Goal: Book appointment/travel/reservation

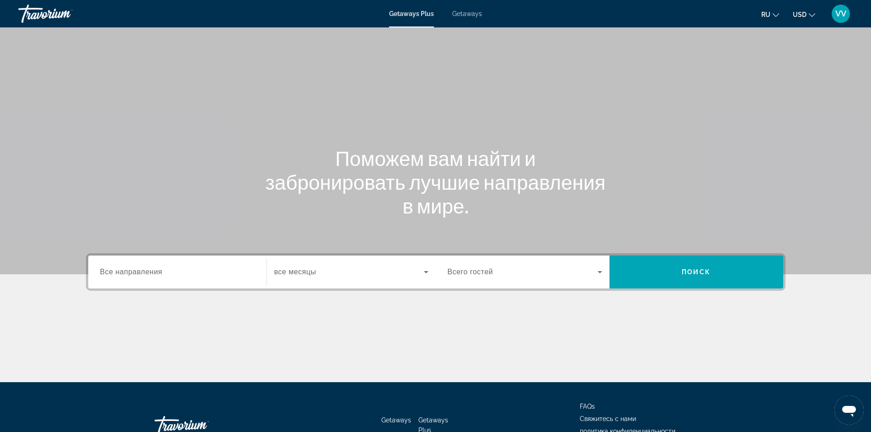
click at [425, 276] on icon "Search widget" at bounding box center [426, 272] width 11 height 11
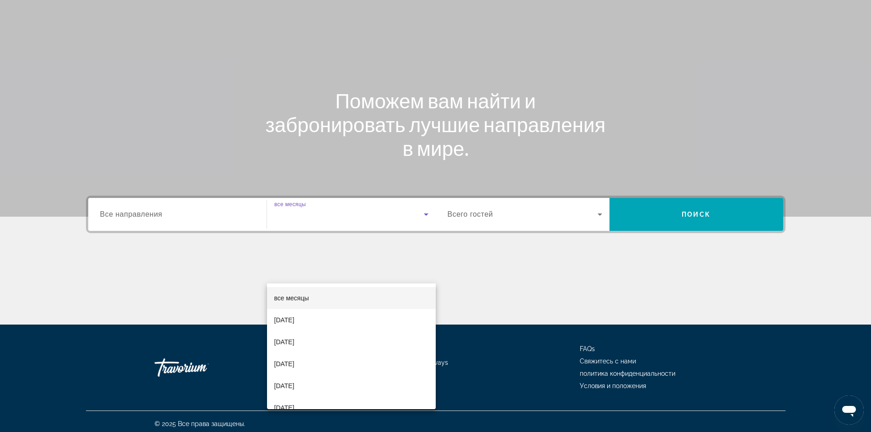
scroll to position [62, 0]
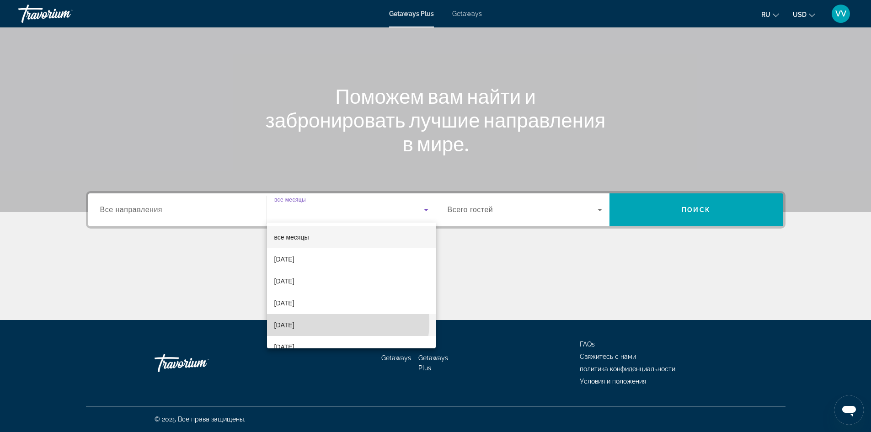
click at [325, 322] on mat-option "[DATE]" at bounding box center [351, 325] width 169 height 22
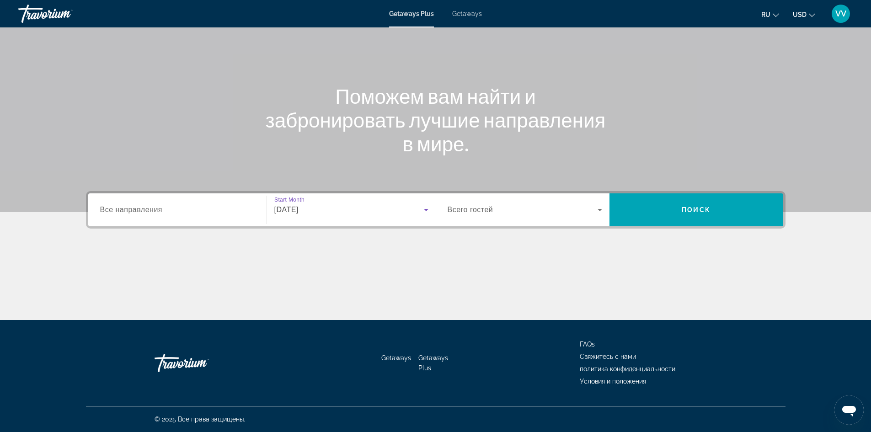
click at [156, 216] on div "Search widget" at bounding box center [177, 210] width 155 height 26
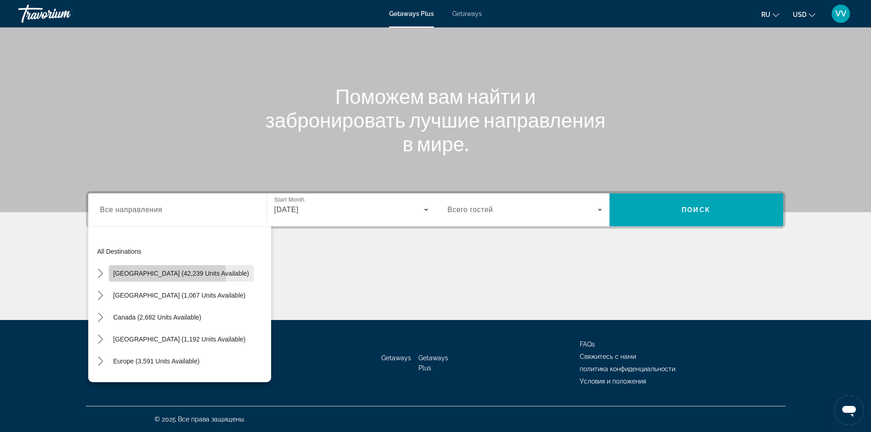
click at [136, 275] on span "[GEOGRAPHIC_DATA] (42,239 units available)" at bounding box center [181, 273] width 136 height 7
type input "**********"
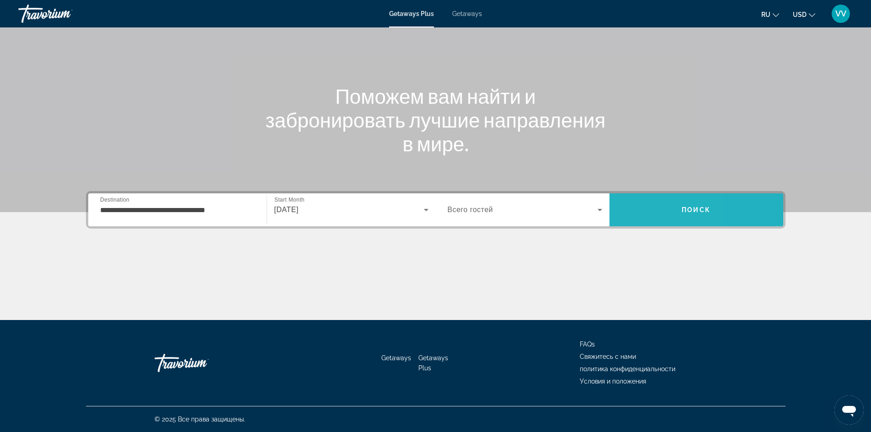
click at [637, 210] on span "Search" at bounding box center [696, 210] width 174 height 22
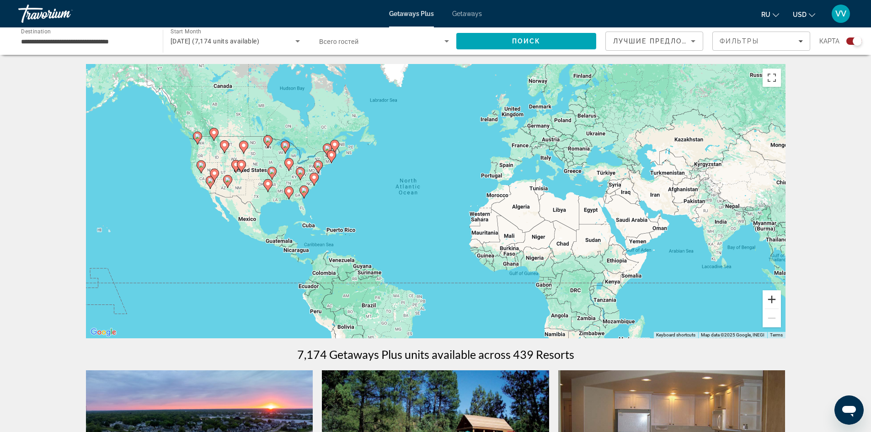
click at [774, 298] on button "Zoom in" at bounding box center [772, 299] width 18 height 18
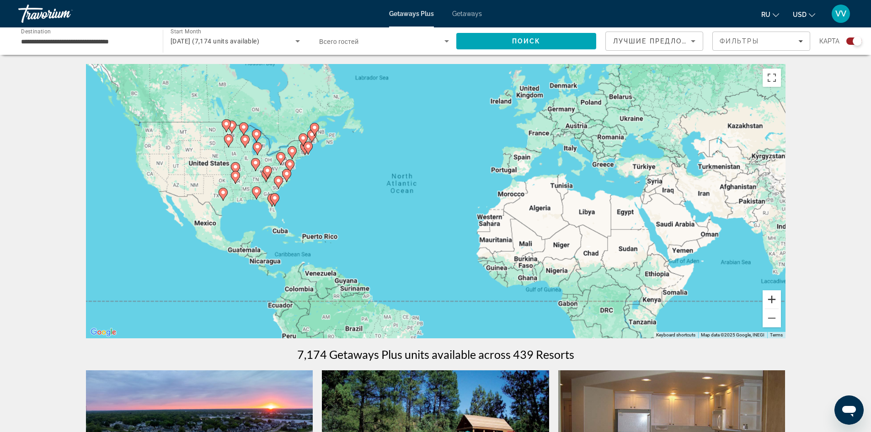
click at [774, 298] on button "Zoom in" at bounding box center [772, 299] width 18 height 18
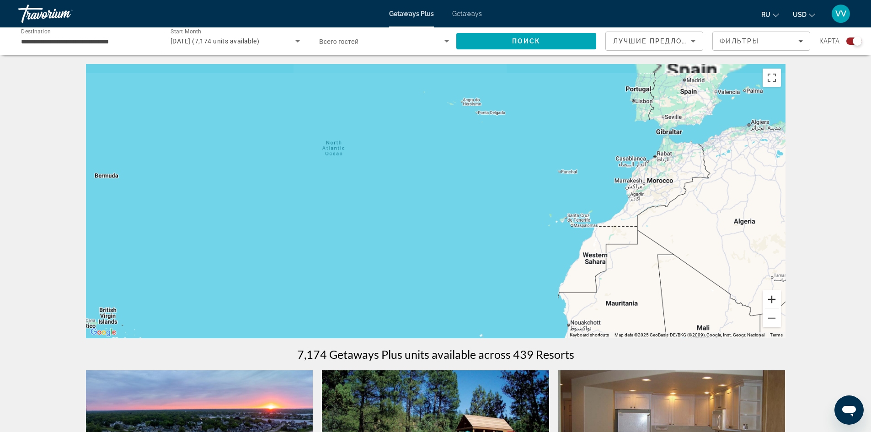
click at [774, 298] on button "Zoom in" at bounding box center [772, 299] width 18 height 18
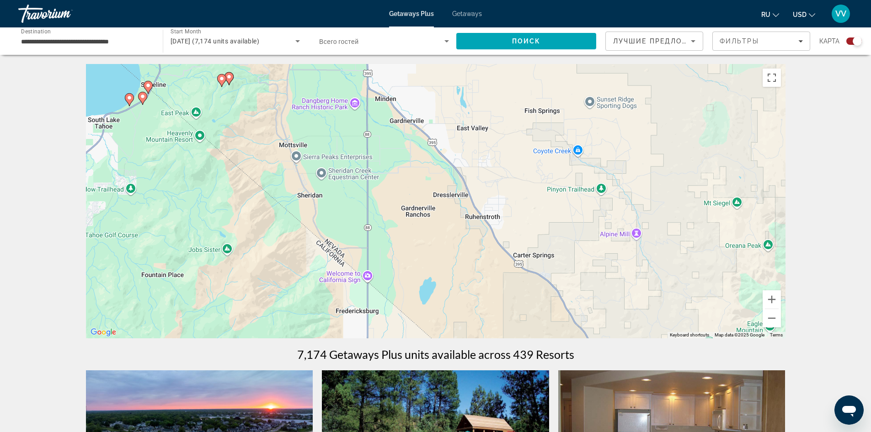
click at [373, 262] on div "To activate drag with keyboard, press Alt + Enter. Once in keyboard drag state,…" at bounding box center [435, 201] width 699 height 274
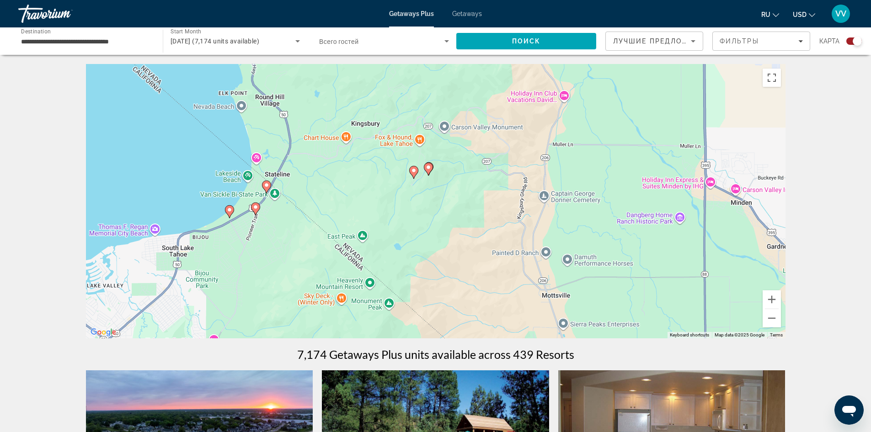
click at [566, 101] on div "To activate drag with keyboard, press Alt + Enter. Once in keyboard drag state,…" at bounding box center [435, 201] width 699 height 274
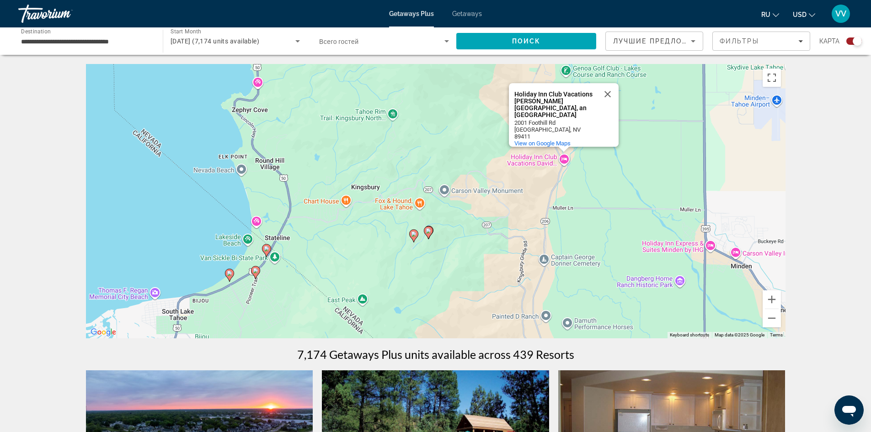
click at [575, 114] on div "Holiday Inn Club Vacations [PERSON_NAME][GEOGRAPHIC_DATA], an [GEOGRAPHIC_DATA]" at bounding box center [555, 104] width 82 height 27
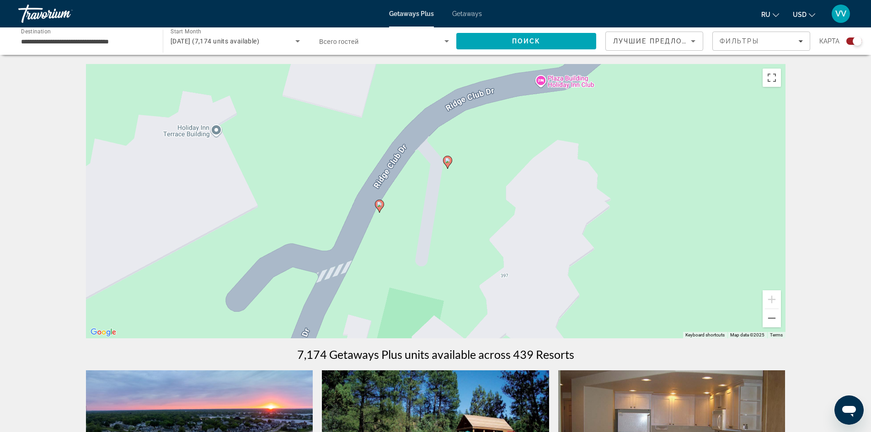
click at [449, 163] on image "Main content" at bounding box center [447, 160] width 5 height 5
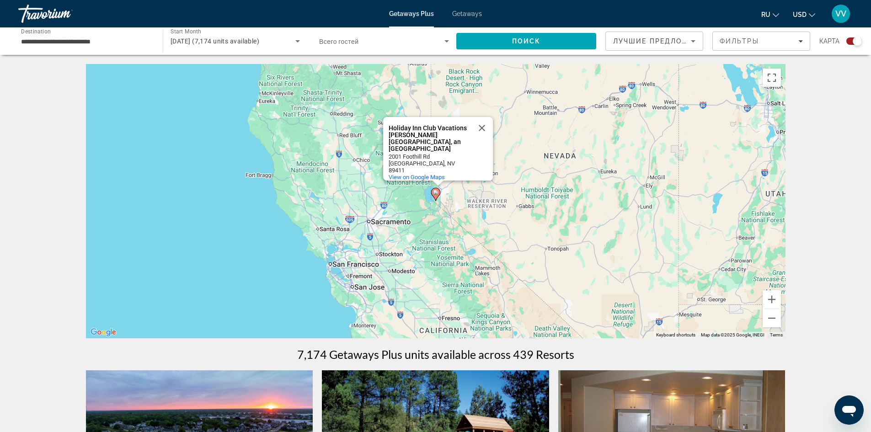
type input "**********"
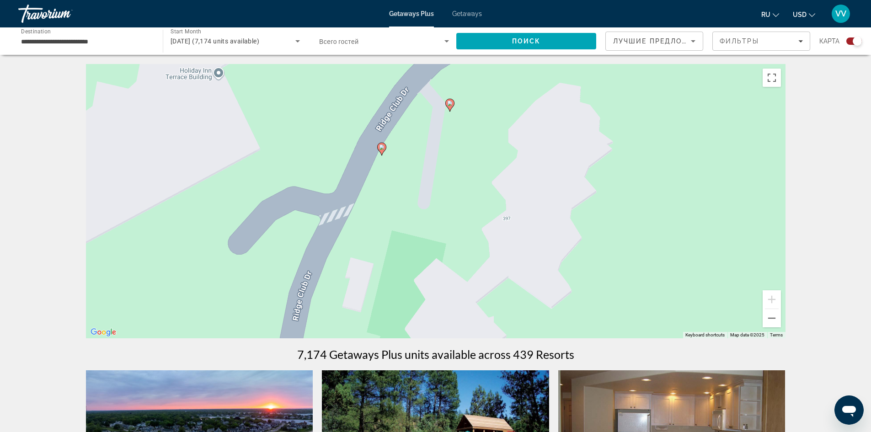
click at [381, 150] on icon "Main content" at bounding box center [381, 149] width 8 height 12
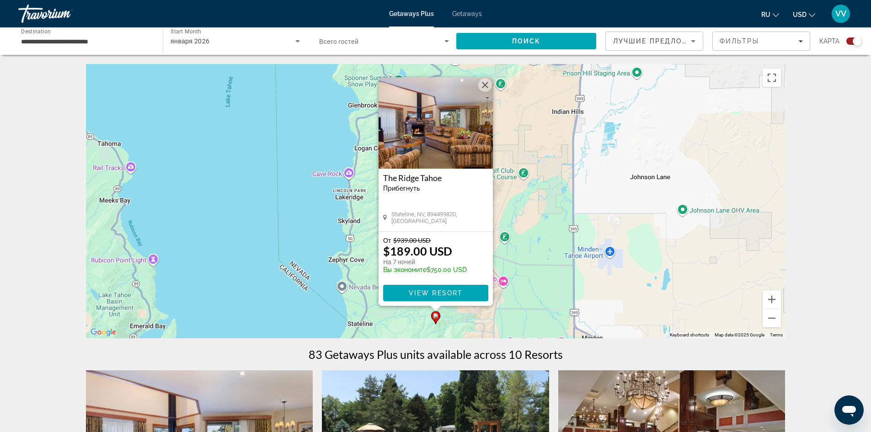
click at [381, 150] on img "Main content" at bounding box center [436, 122] width 114 height 91
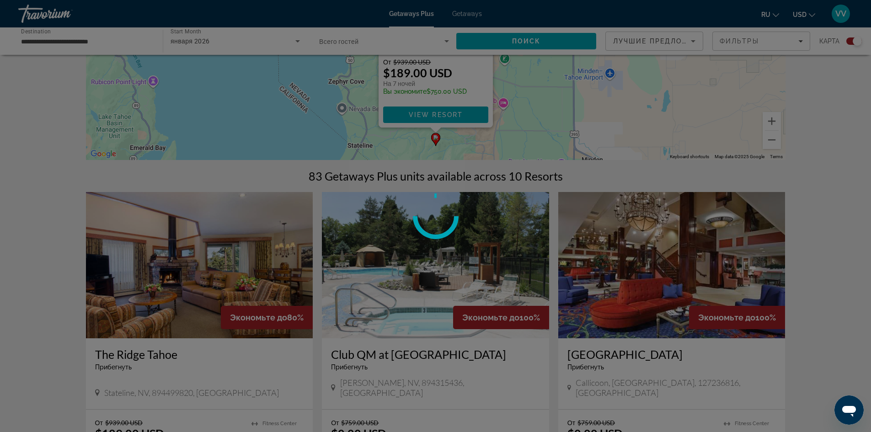
scroll to position [179, 0]
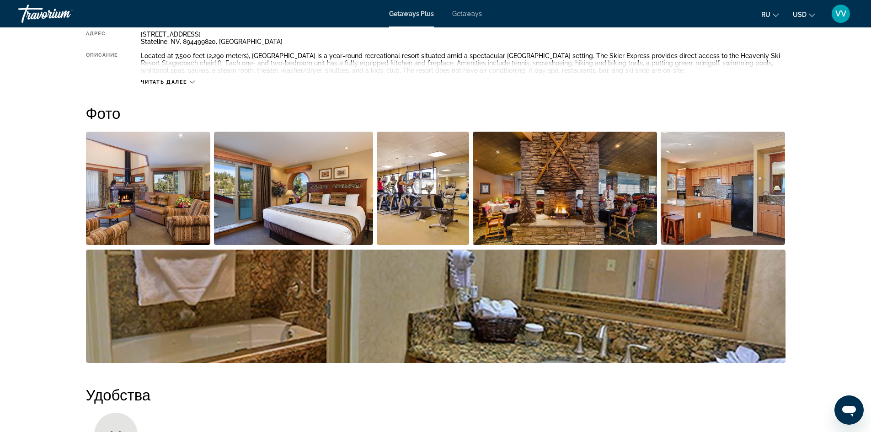
scroll to position [356, 0]
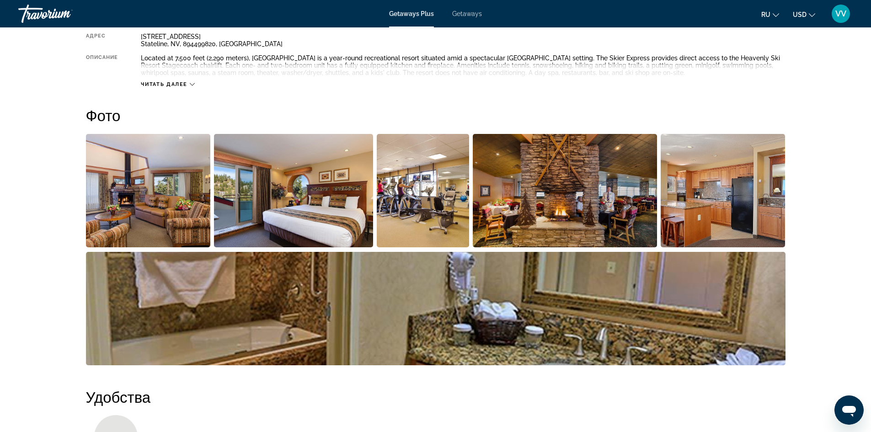
click at [539, 194] on img "Open full-screen image slider" at bounding box center [565, 190] width 184 height 113
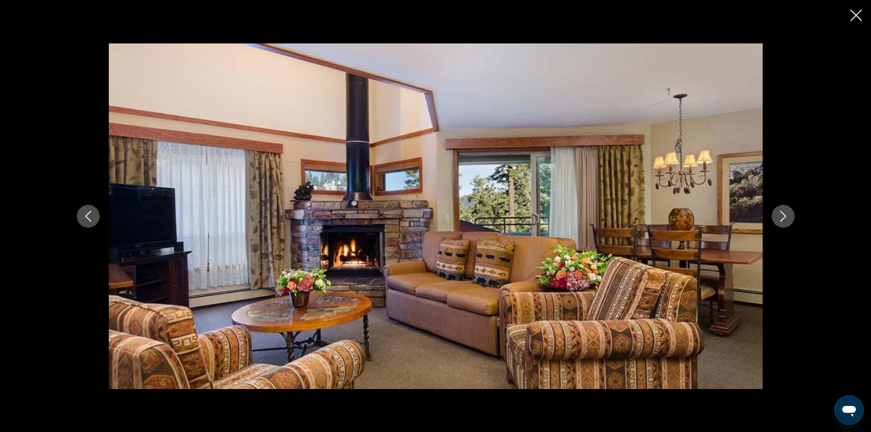
click at [788, 221] on icon "Next image" at bounding box center [783, 216] width 11 height 11
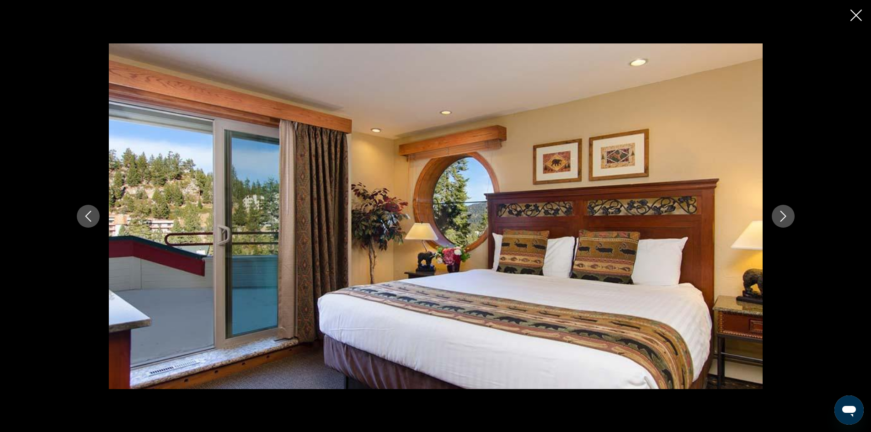
click at [788, 221] on icon "Next image" at bounding box center [783, 216] width 11 height 11
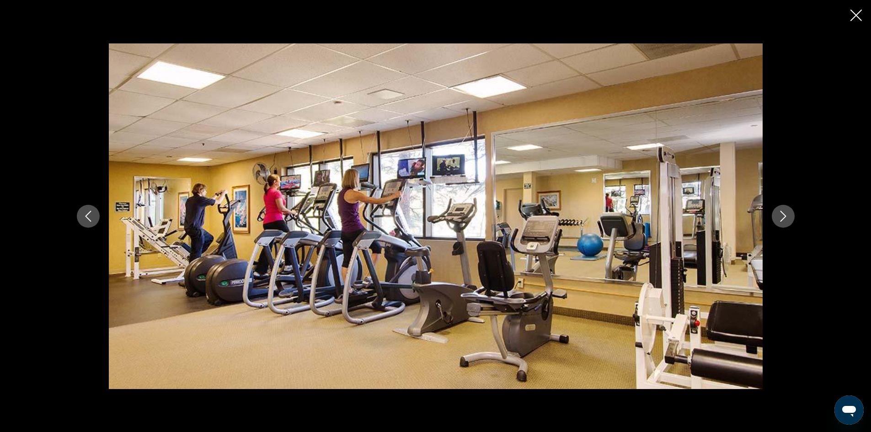
click at [788, 221] on icon "Next image" at bounding box center [783, 216] width 11 height 11
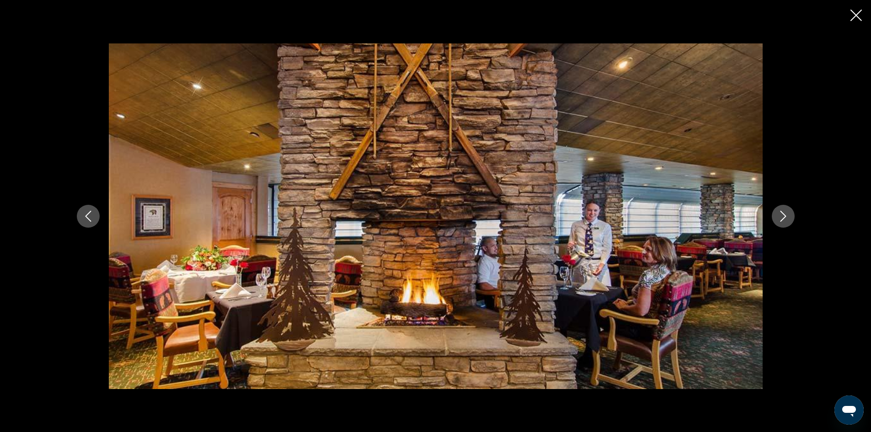
click at [788, 221] on icon "Next image" at bounding box center [783, 216] width 11 height 11
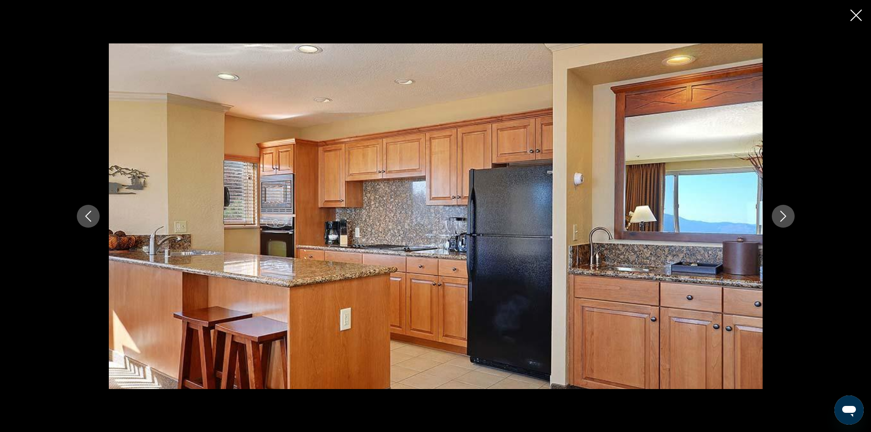
click at [788, 221] on icon "Next image" at bounding box center [783, 216] width 11 height 11
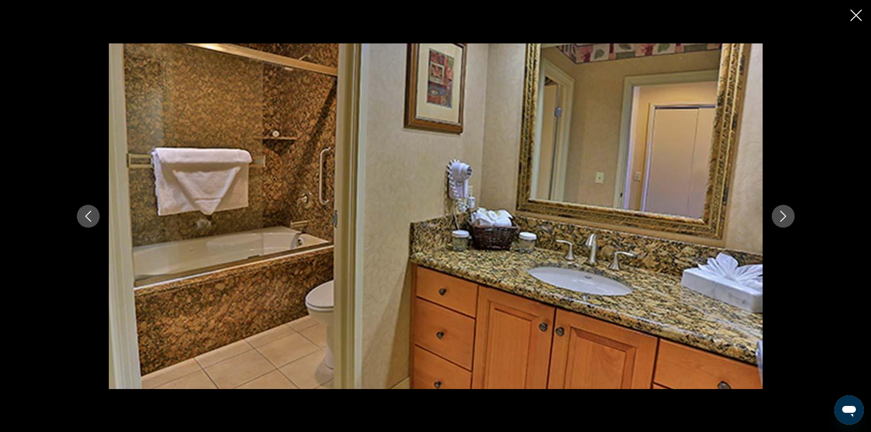
click at [788, 221] on icon "Next image" at bounding box center [783, 216] width 11 height 11
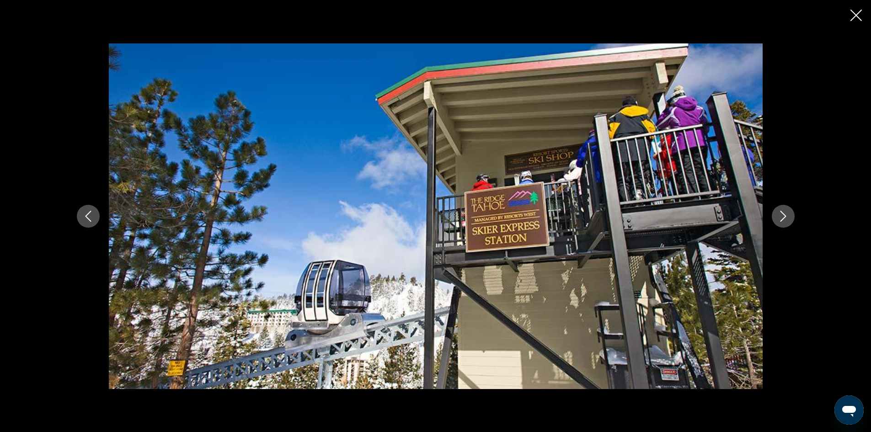
click at [788, 221] on icon "Next image" at bounding box center [783, 216] width 11 height 11
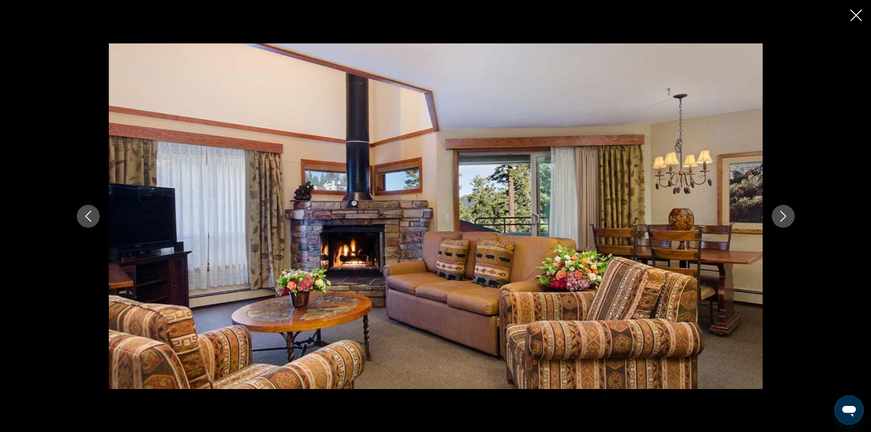
click at [788, 221] on icon "Next image" at bounding box center [783, 216] width 11 height 11
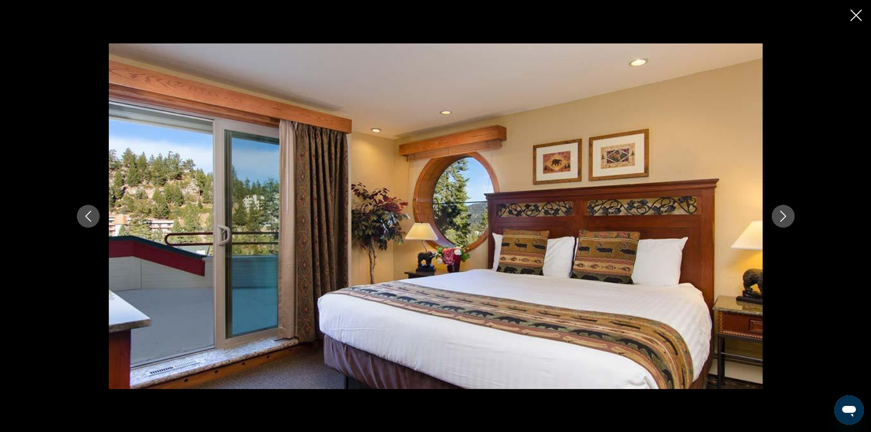
click at [788, 221] on icon "Next image" at bounding box center [783, 216] width 11 height 11
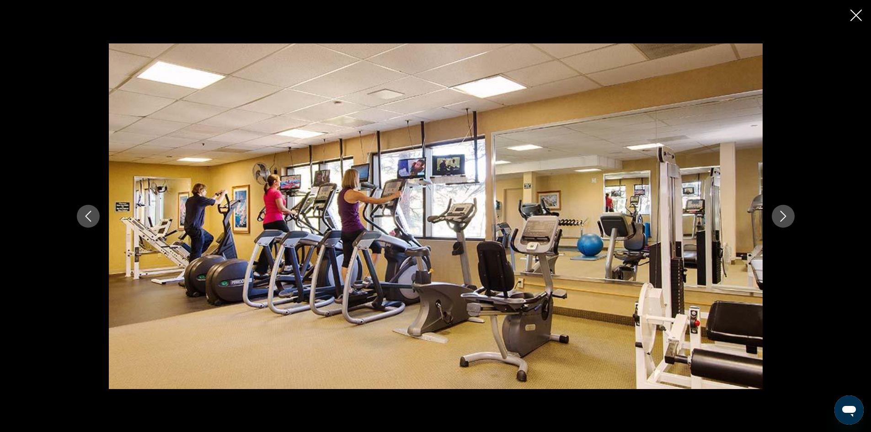
click at [788, 221] on icon "Next image" at bounding box center [783, 216] width 11 height 11
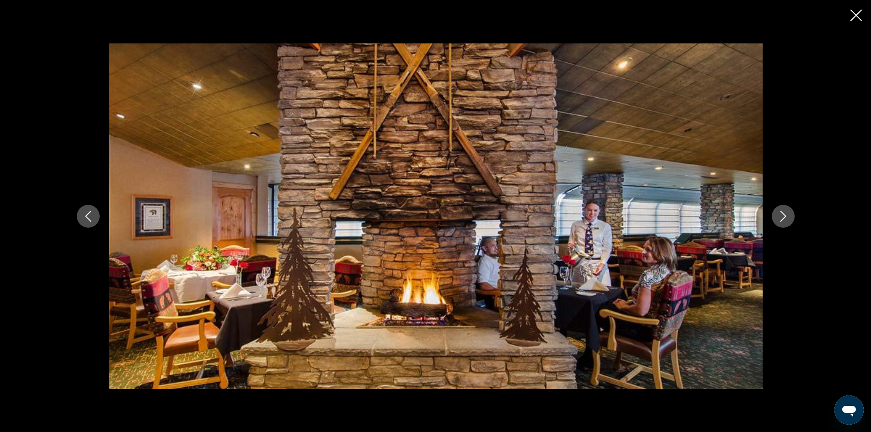
click at [788, 221] on icon "Next image" at bounding box center [783, 216] width 11 height 11
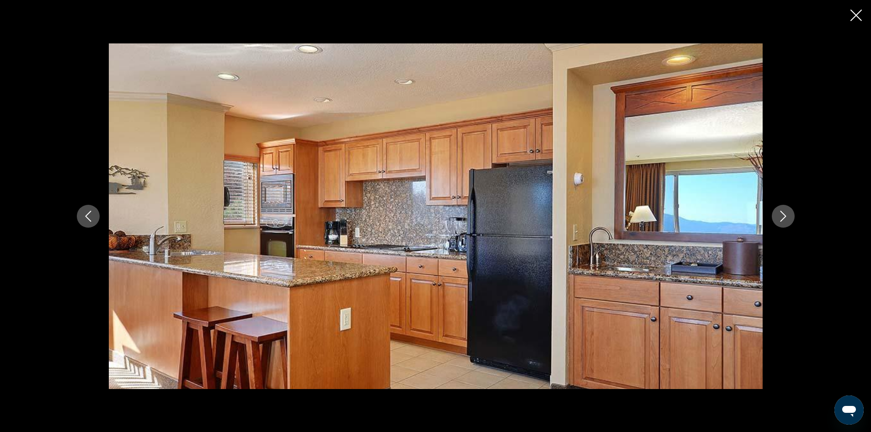
click at [788, 221] on icon "Next image" at bounding box center [783, 216] width 11 height 11
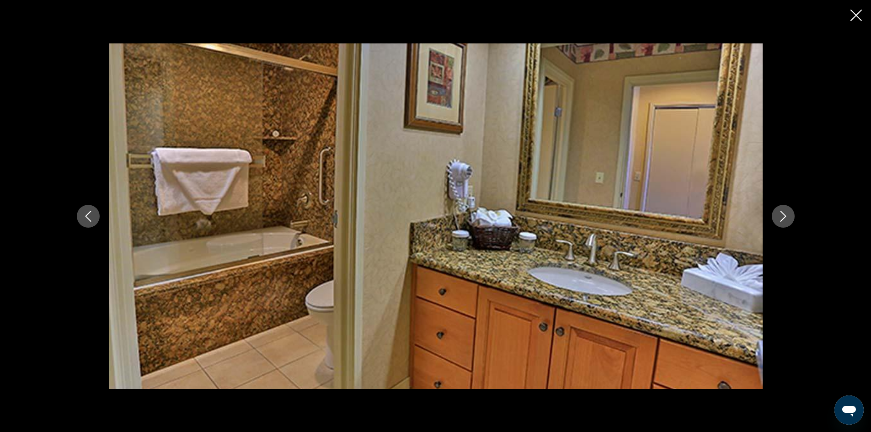
click at [788, 221] on icon "Next image" at bounding box center [783, 216] width 11 height 11
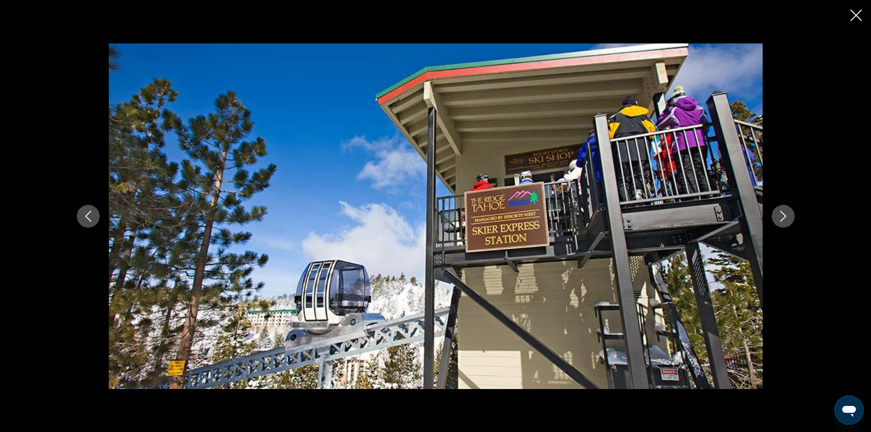
click at [788, 221] on icon "Next image" at bounding box center [783, 216] width 11 height 11
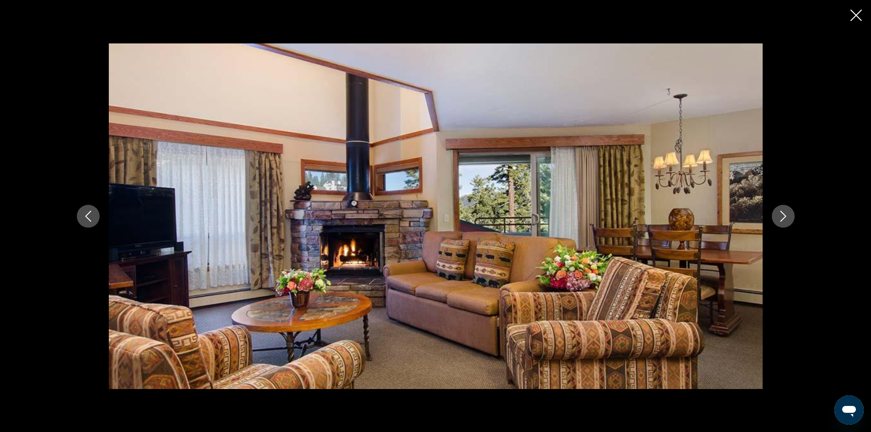
click at [788, 221] on icon "Next image" at bounding box center [783, 216] width 11 height 11
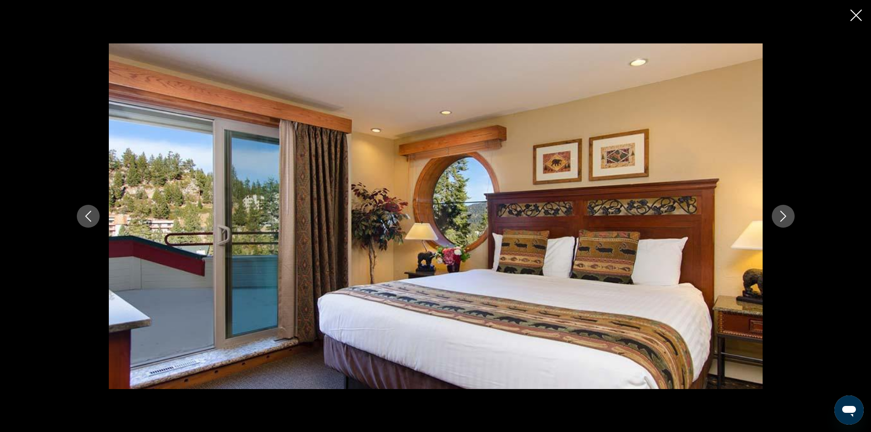
click at [859, 21] on icon "Close slideshow" at bounding box center [855, 15] width 11 height 11
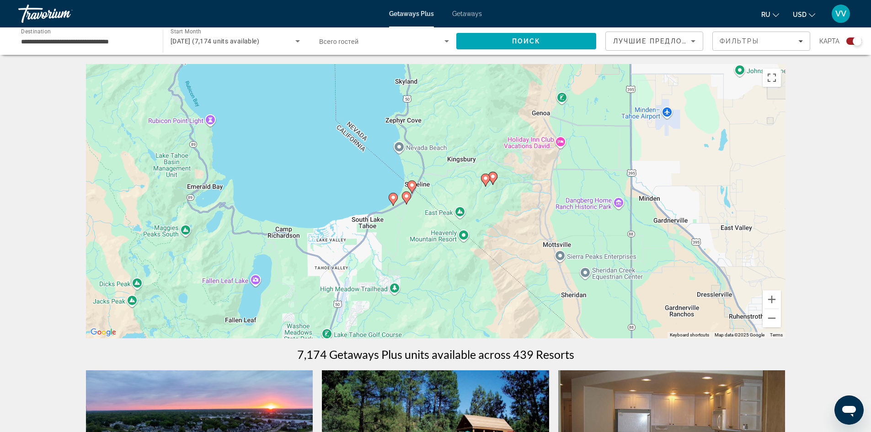
click at [393, 202] on icon "Main content" at bounding box center [393, 199] width 8 height 12
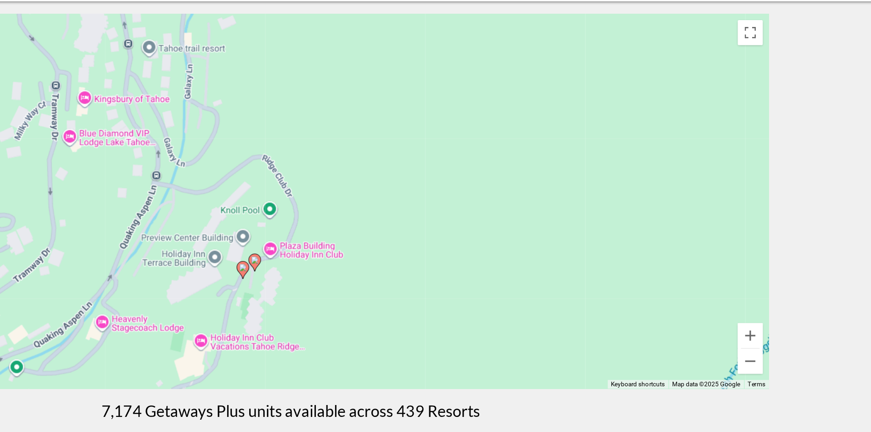
click at [400, 252] on icon "Main content" at bounding box center [400, 251] width 8 height 12
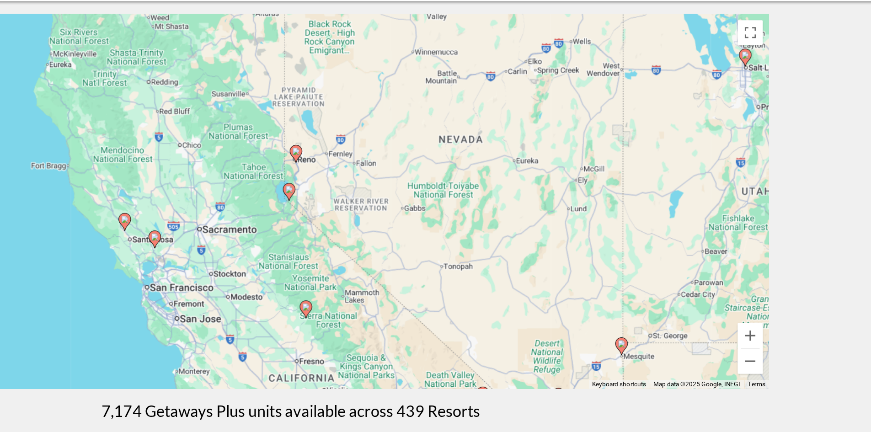
click at [432, 195] on image "Main content" at bounding box center [434, 192] width 5 height 5
type input "**********"
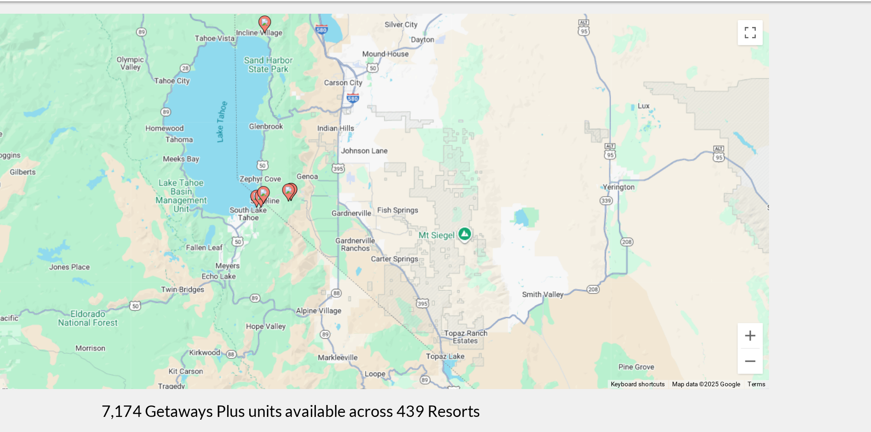
click at [432, 195] on image "Main content" at bounding box center [433, 192] width 5 height 5
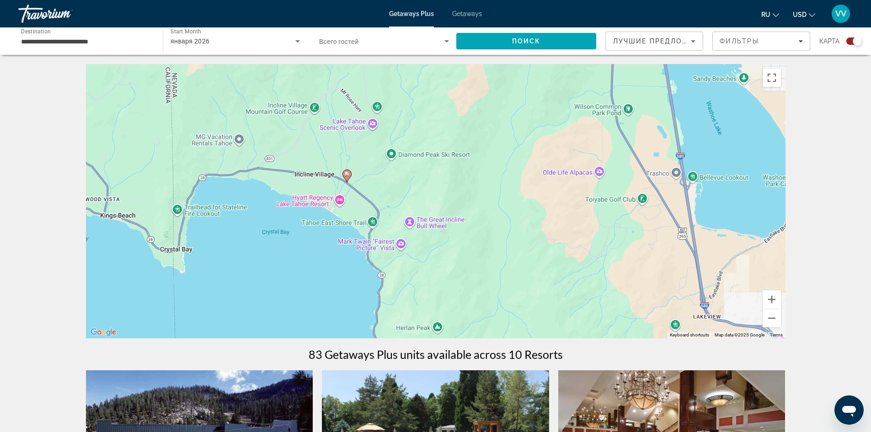
click at [347, 177] on icon "Main content" at bounding box center [346, 176] width 8 height 12
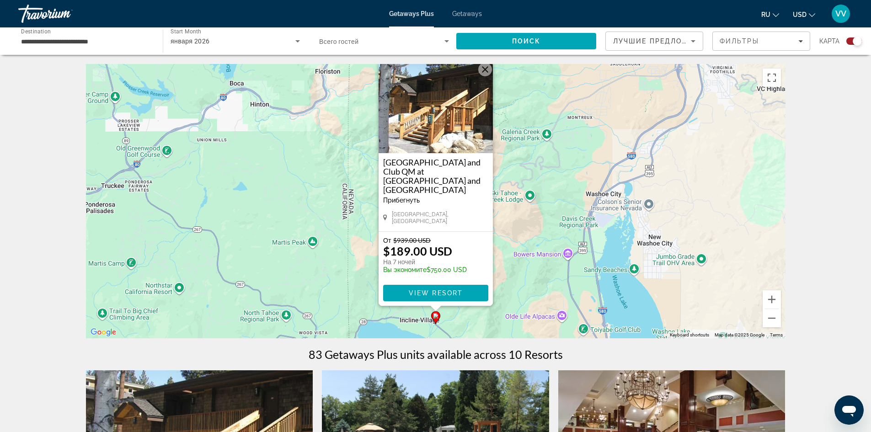
click at [444, 142] on img "Main content" at bounding box center [436, 107] width 114 height 91
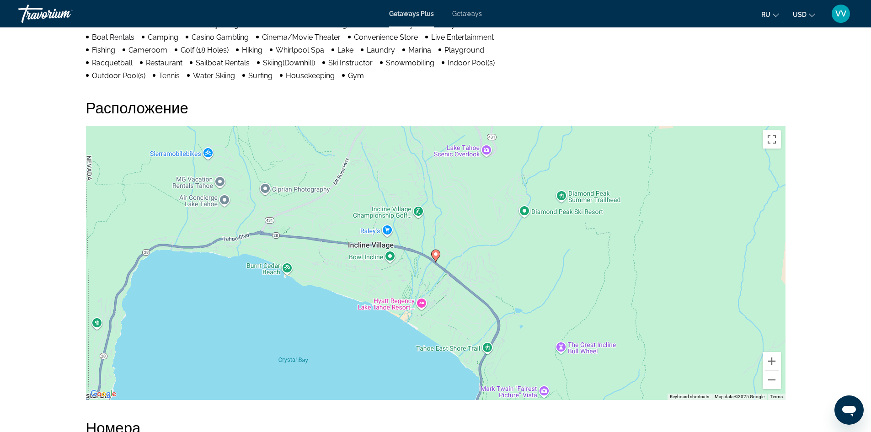
scroll to position [828, 0]
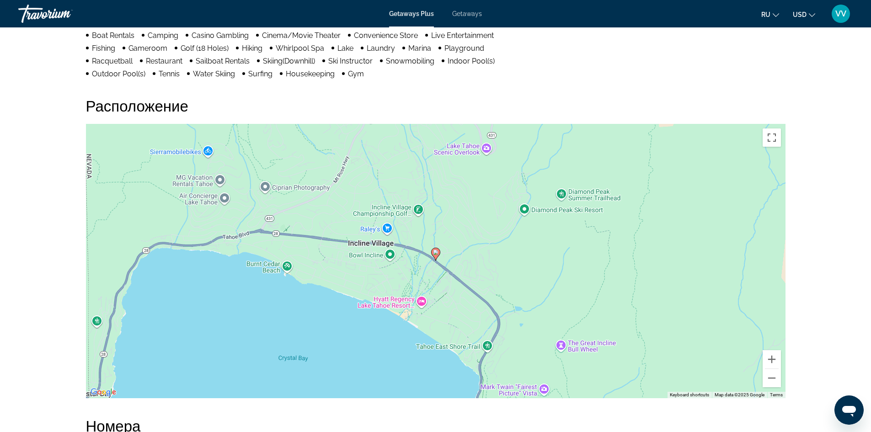
click at [466, 161] on div "To activate drag with keyboard, press Alt + Enter. Once in keyboard drag state,…" at bounding box center [435, 261] width 699 height 274
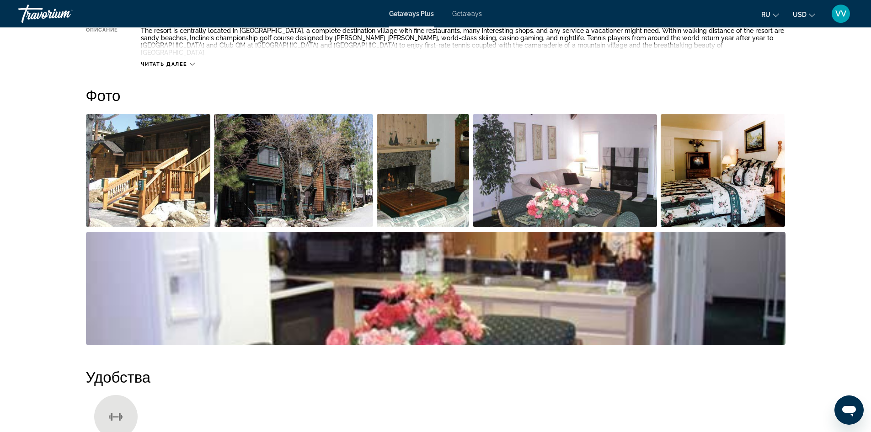
scroll to position [384, 0]
click at [303, 147] on img "Open full-screen image slider" at bounding box center [293, 169] width 159 height 113
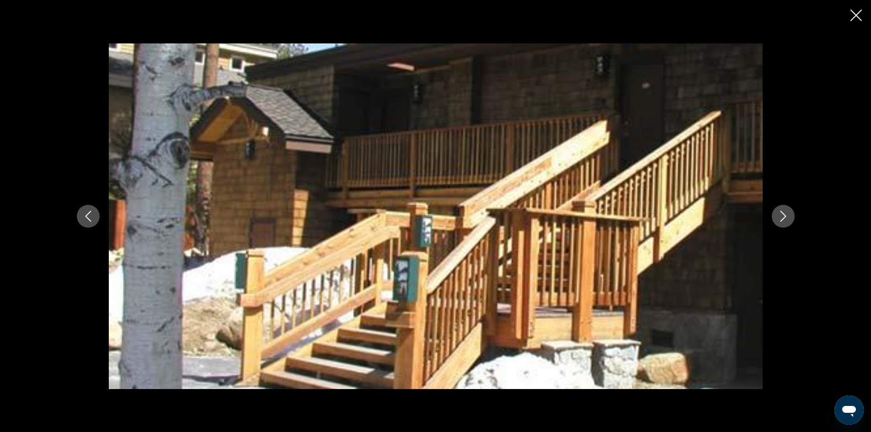
click at [785, 213] on icon "Next image" at bounding box center [783, 216] width 11 height 11
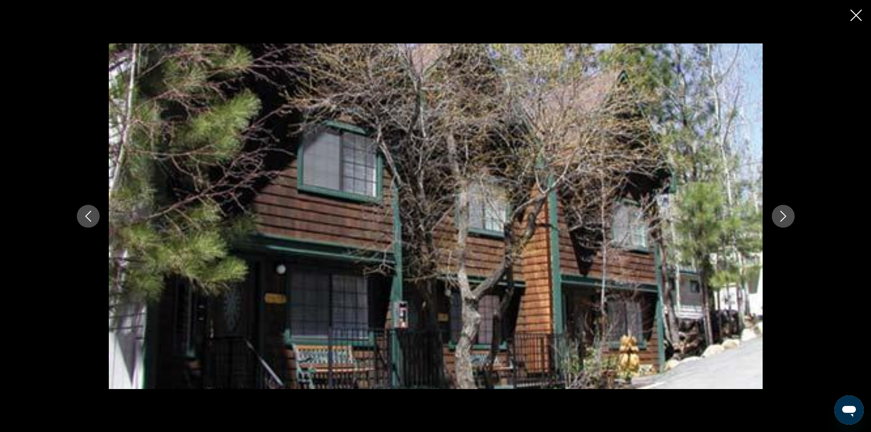
click at [785, 213] on icon "Next image" at bounding box center [783, 216] width 11 height 11
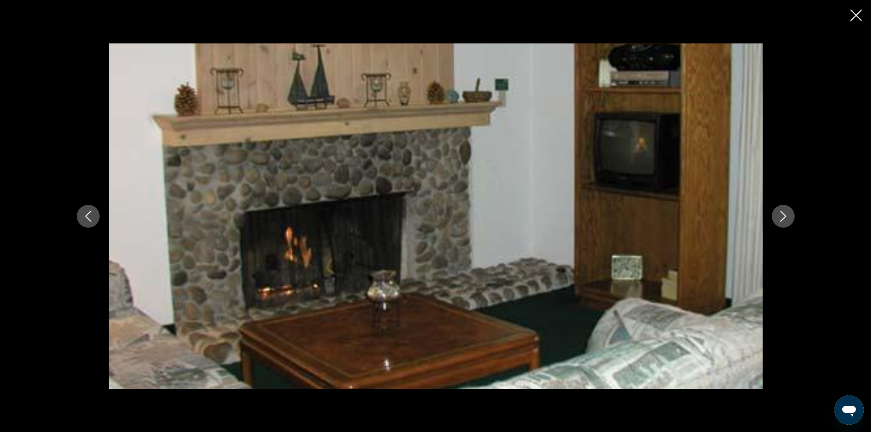
click at [785, 213] on icon "Next image" at bounding box center [783, 216] width 11 height 11
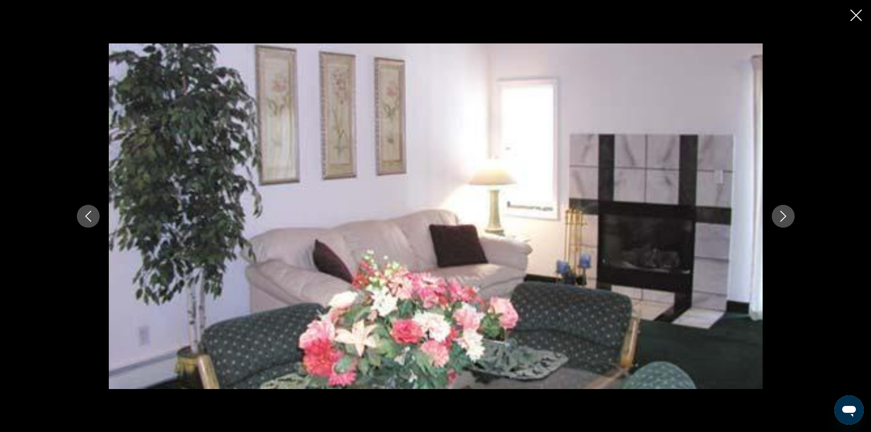
click at [785, 213] on icon "Next image" at bounding box center [783, 216] width 11 height 11
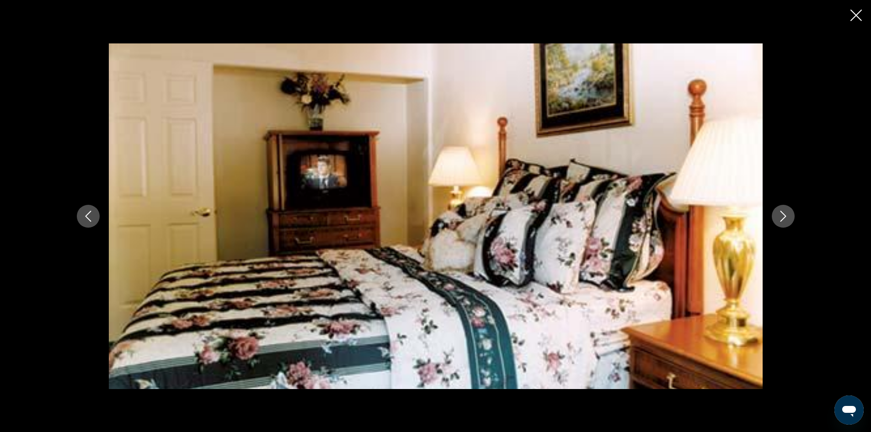
click at [785, 213] on icon "Next image" at bounding box center [783, 216] width 11 height 11
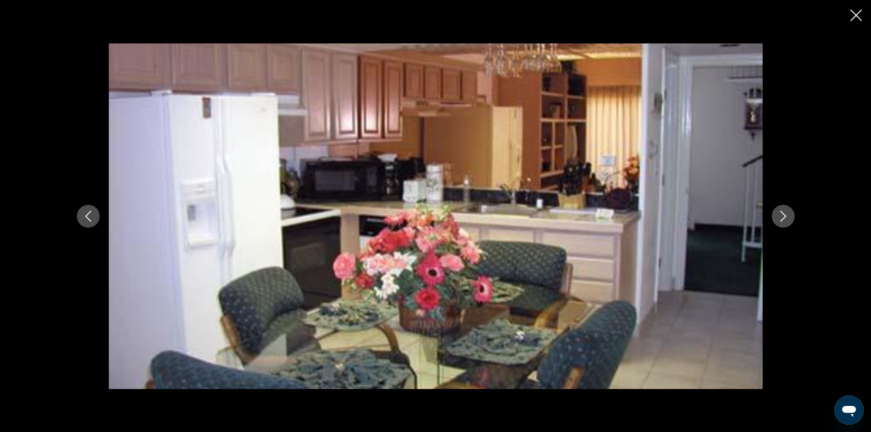
click at [785, 213] on icon "Next image" at bounding box center [783, 216] width 11 height 11
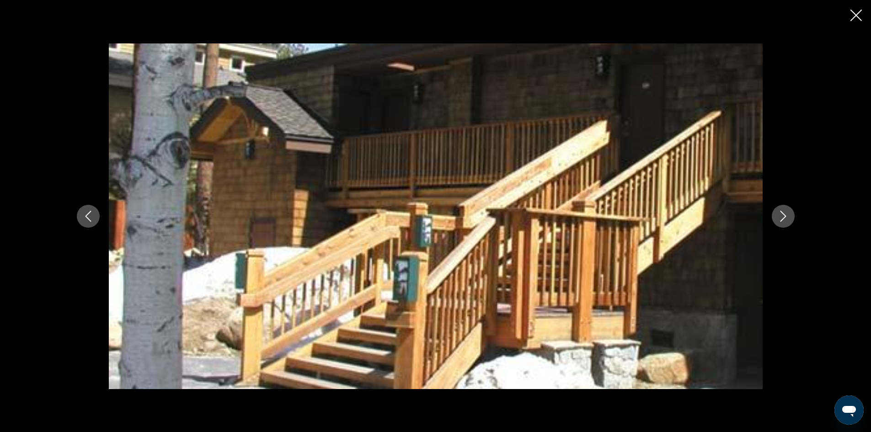
click at [785, 213] on icon "Next image" at bounding box center [783, 216] width 11 height 11
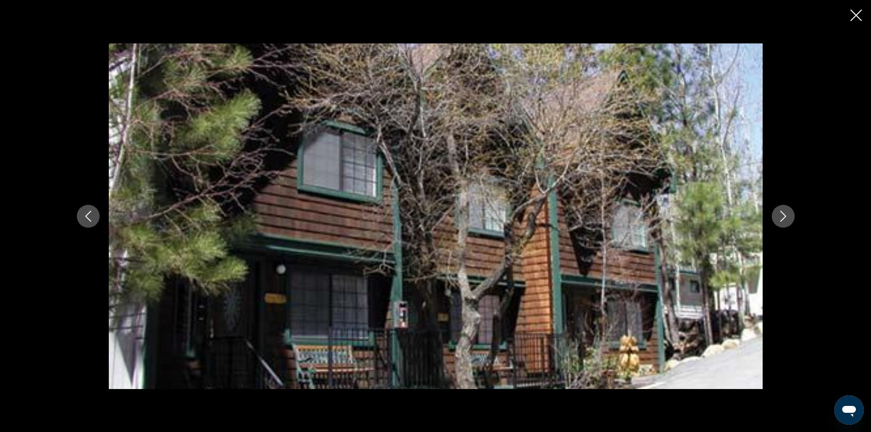
click at [785, 213] on icon "Next image" at bounding box center [783, 216] width 11 height 11
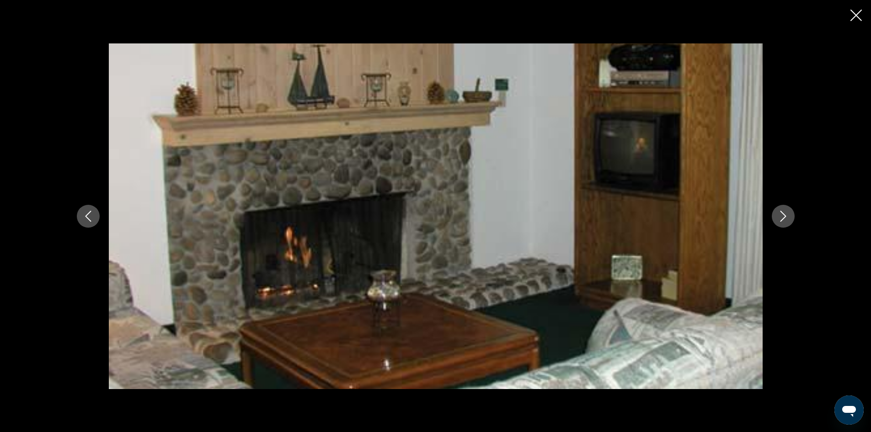
click at [785, 213] on icon "Next image" at bounding box center [783, 216] width 11 height 11
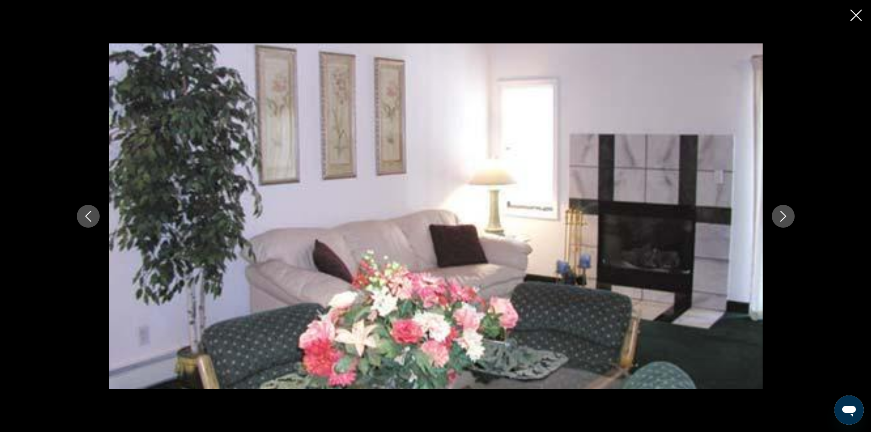
click at [785, 213] on icon "Next image" at bounding box center [783, 216] width 11 height 11
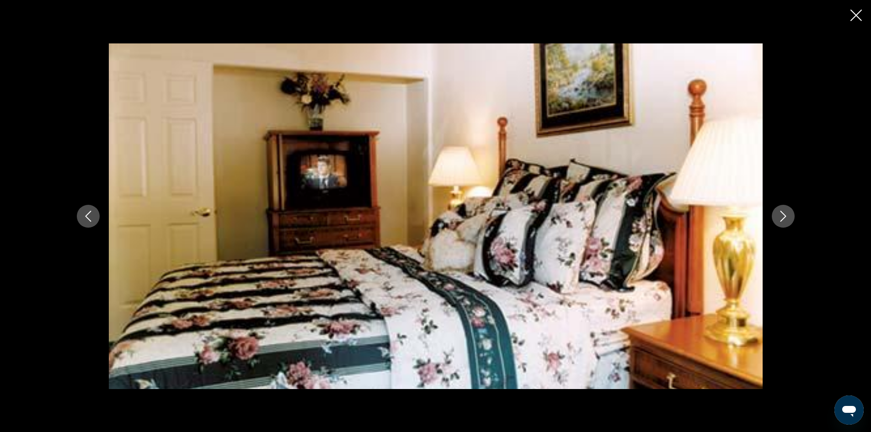
click at [785, 213] on icon "Next image" at bounding box center [783, 216] width 11 height 11
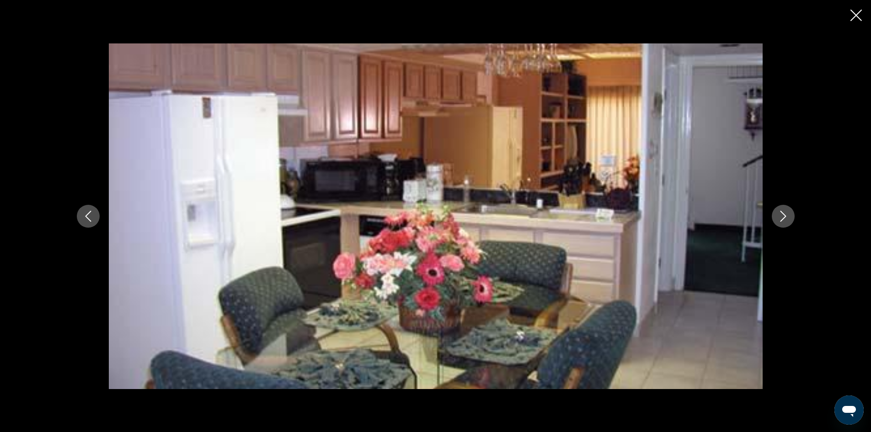
click at [854, 18] on icon "Close slideshow" at bounding box center [855, 15] width 11 height 11
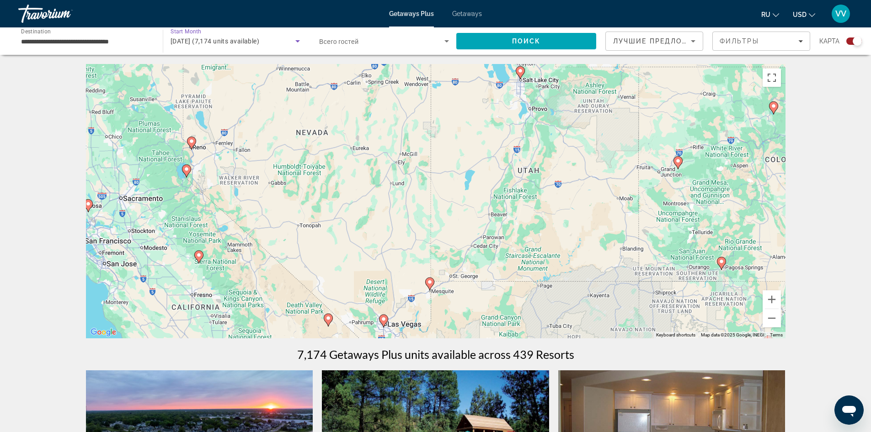
click at [302, 43] on icon "Search widget" at bounding box center [297, 41] width 11 height 11
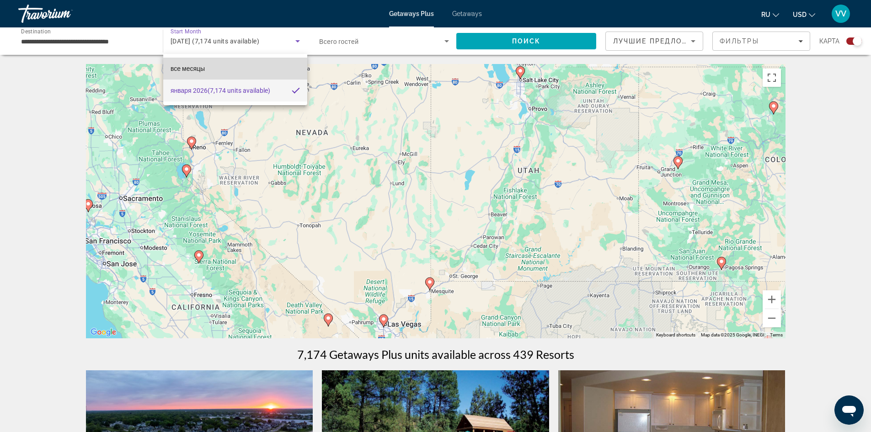
click at [238, 78] on mat-option "все месяцы" at bounding box center [235, 69] width 144 height 22
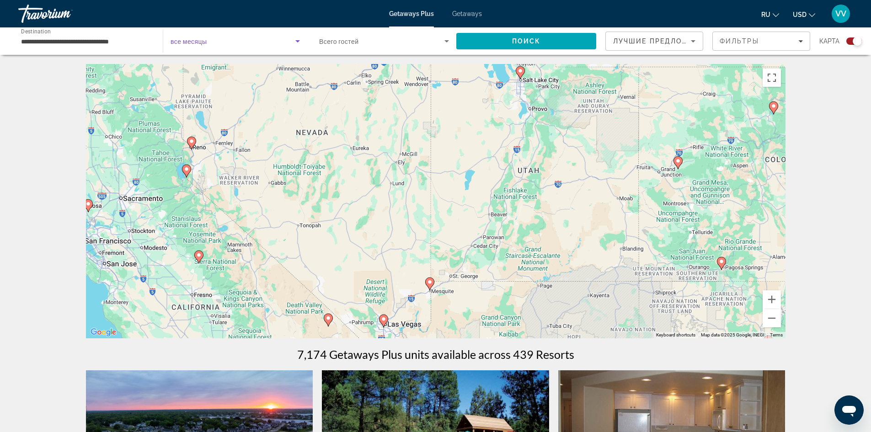
click at [245, 38] on span "Search widget" at bounding box center [233, 41] width 125 height 11
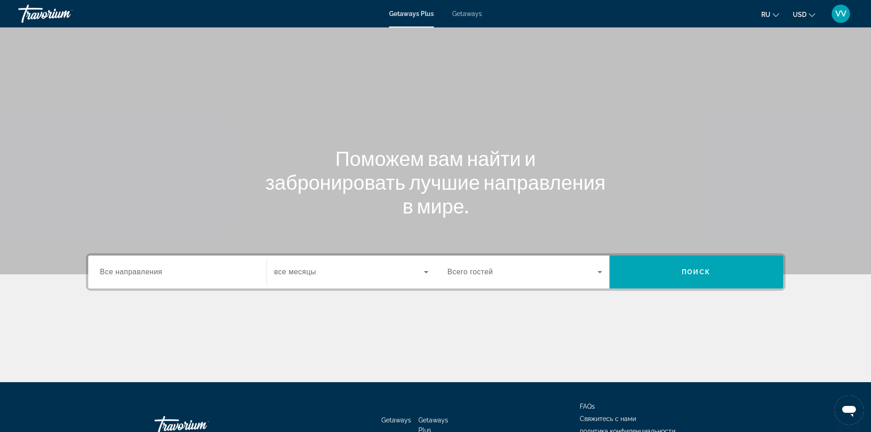
click at [410, 275] on span "Search widget" at bounding box center [348, 272] width 149 height 11
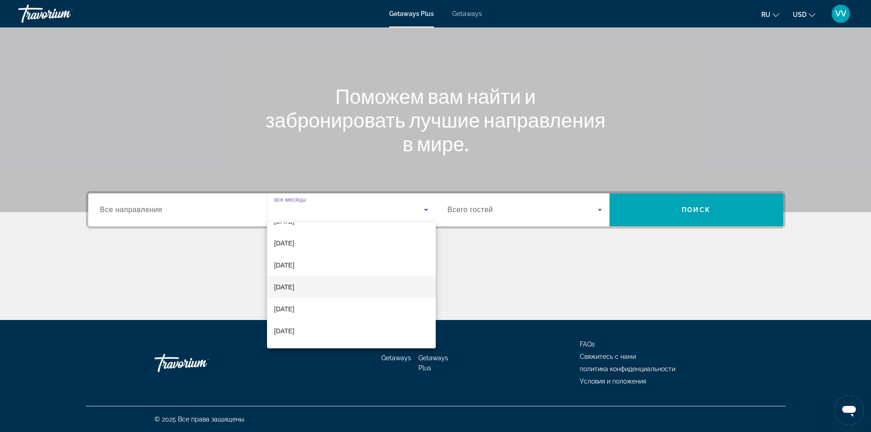
scroll to position [38, 0]
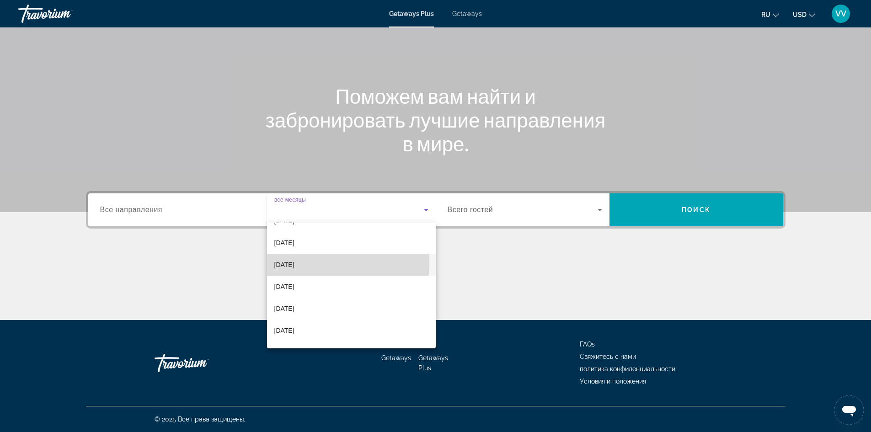
click at [294, 263] on span "[DATE]" at bounding box center [284, 264] width 20 height 11
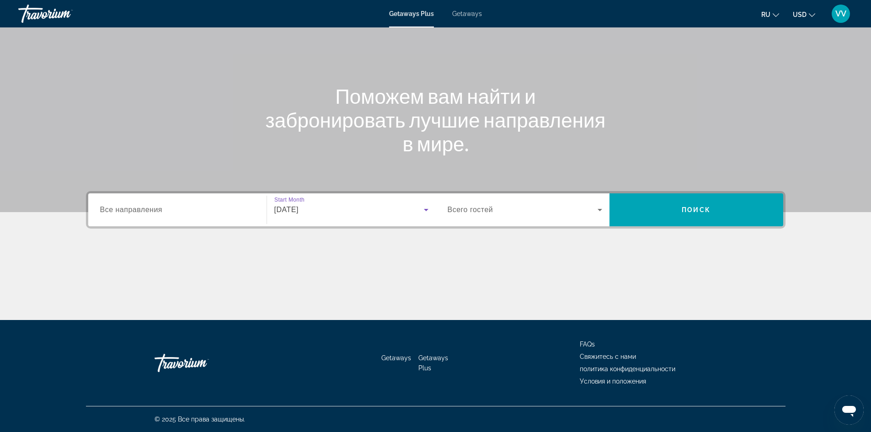
click at [193, 209] on input "Destination Все направления" at bounding box center [177, 210] width 155 height 11
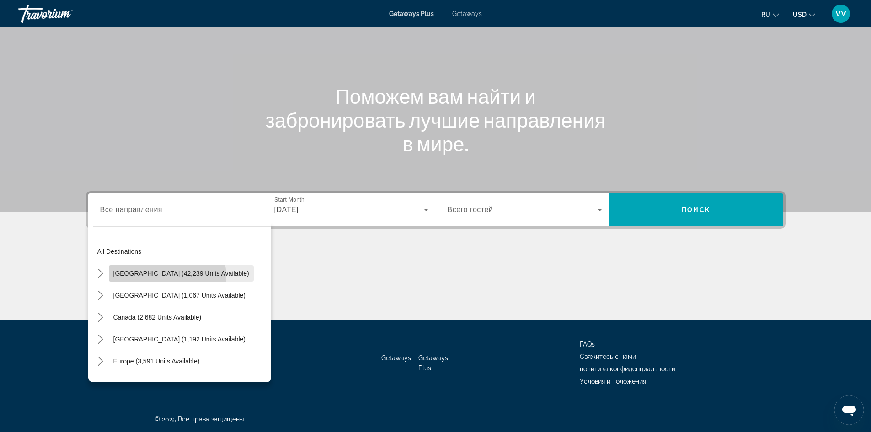
click at [154, 277] on span "Select destination: United States (42,239 units available)" at bounding box center [181, 273] width 145 height 22
type input "**********"
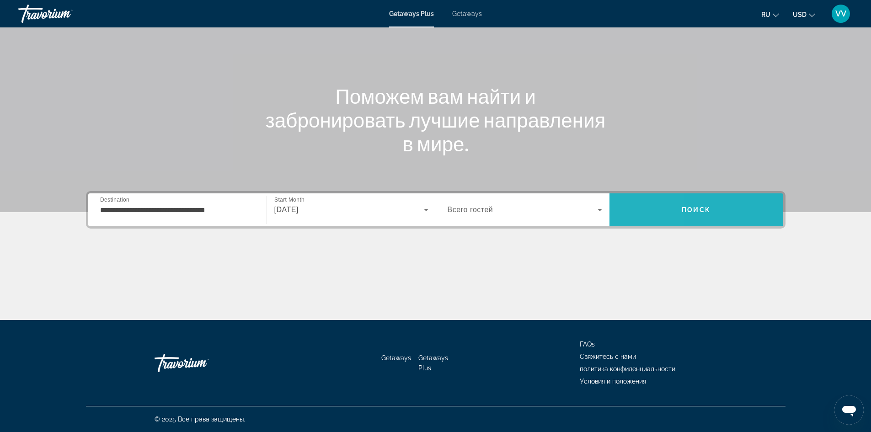
click at [618, 212] on span "Search" at bounding box center [696, 210] width 174 height 22
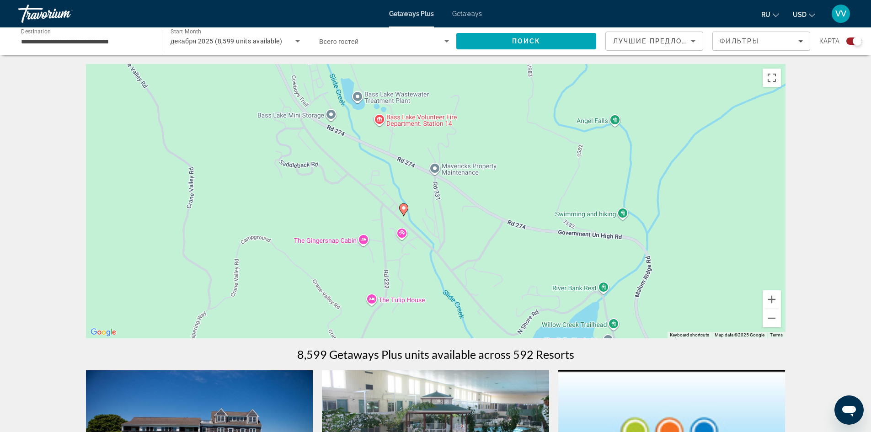
click at [406, 208] on image "Main content" at bounding box center [403, 207] width 5 height 5
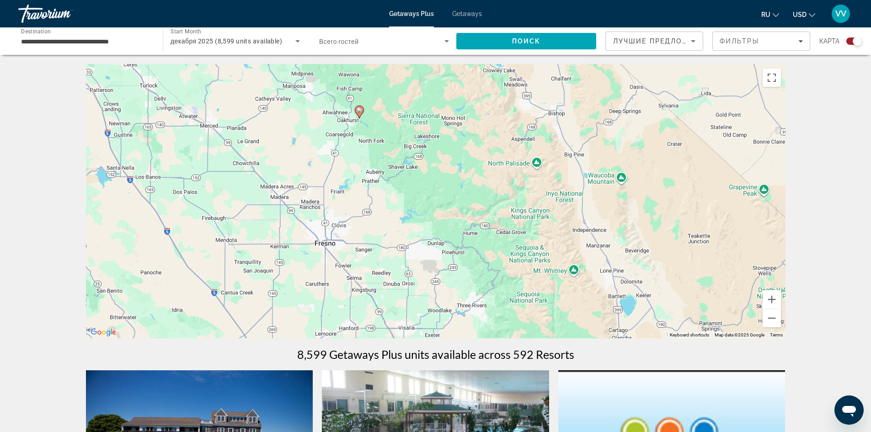
click at [359, 113] on icon "Main content" at bounding box center [359, 112] width 8 height 12
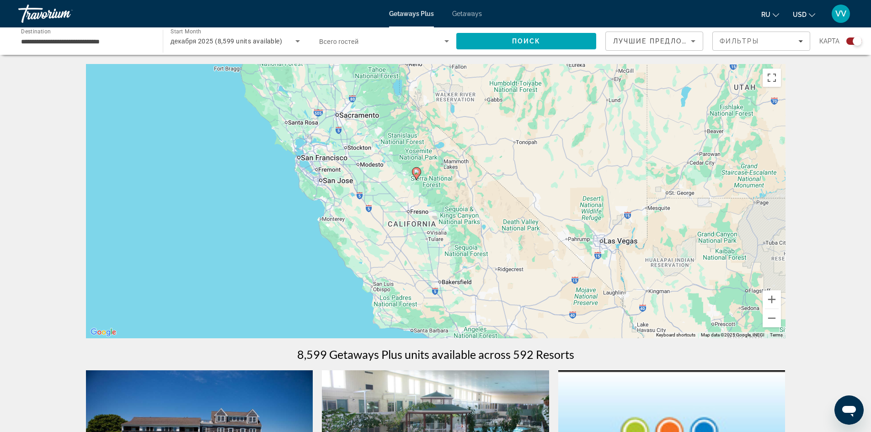
click at [419, 175] on icon "Main content" at bounding box center [416, 174] width 8 height 12
type input "**********"
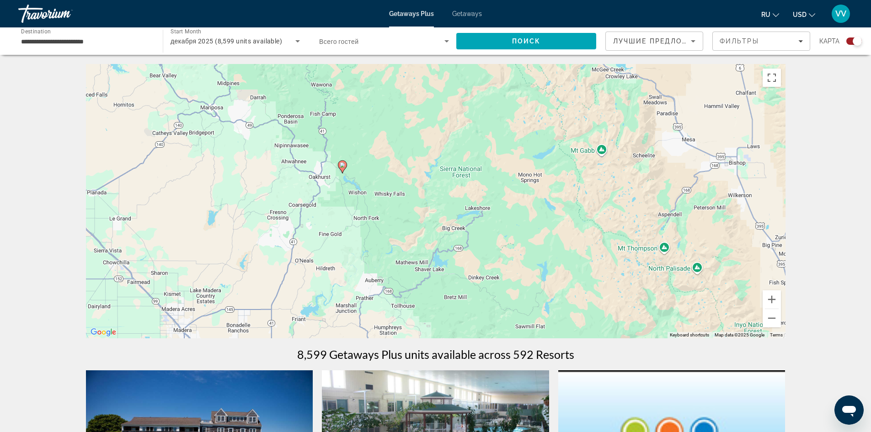
click at [342, 167] on image "Main content" at bounding box center [342, 164] width 5 height 5
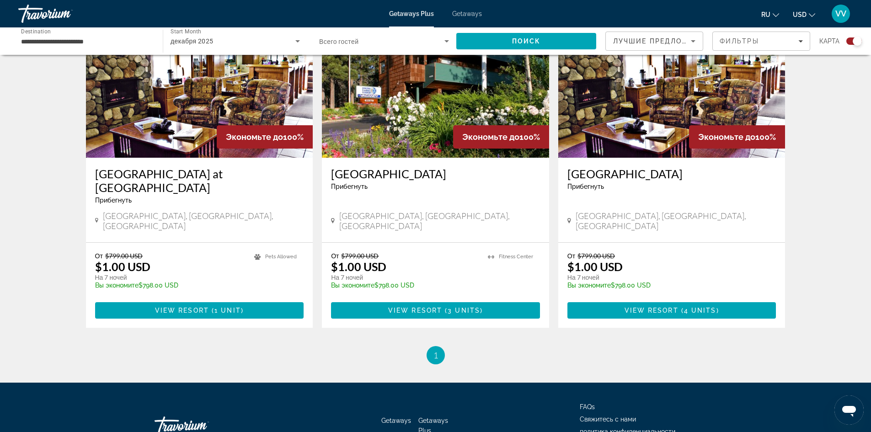
scroll to position [693, 0]
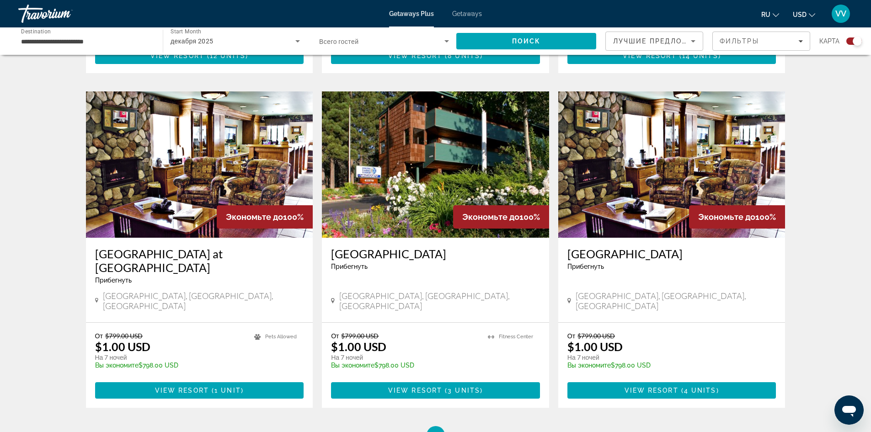
click at [184, 332] on div "От $799.00 USD $1.00 USD На 7 ночей Вы экономите $798.00 USD temp" at bounding box center [170, 353] width 150 height 43
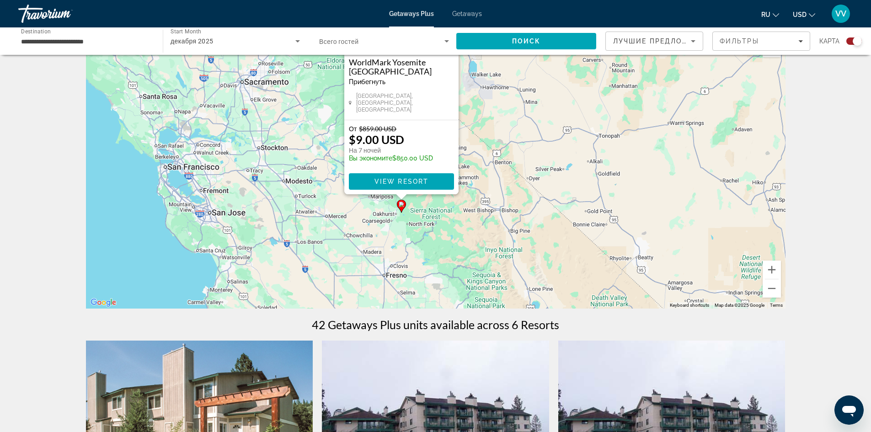
scroll to position [0, 0]
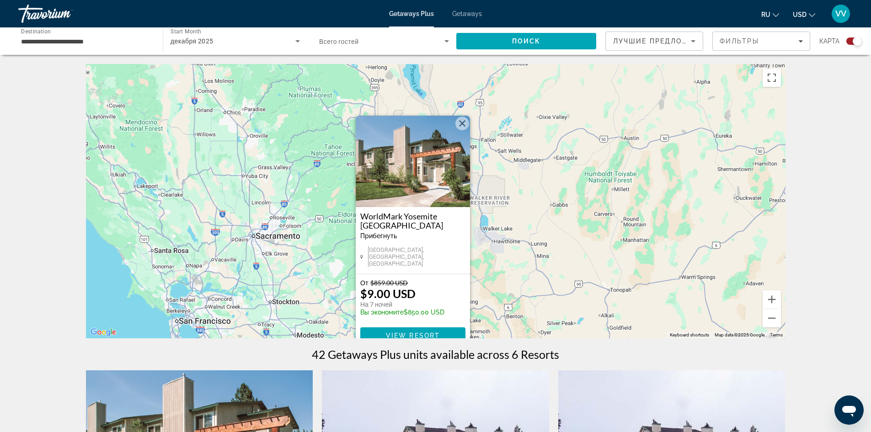
click at [460, 128] on button "Close" at bounding box center [462, 124] width 14 height 14
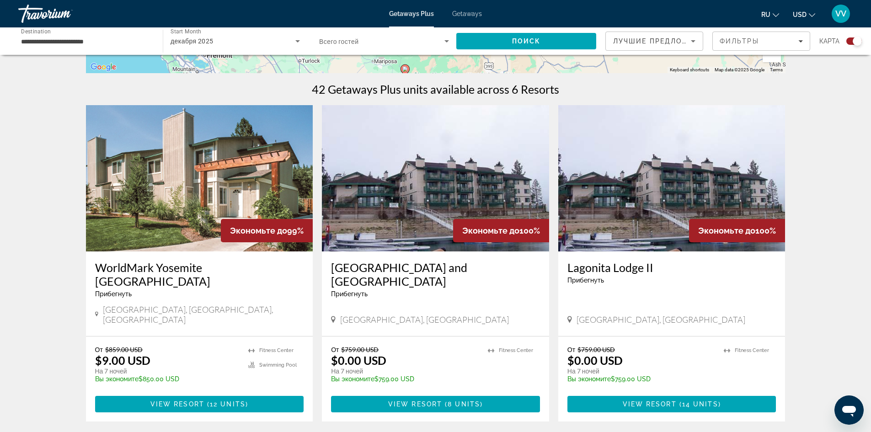
scroll to position [266, 0]
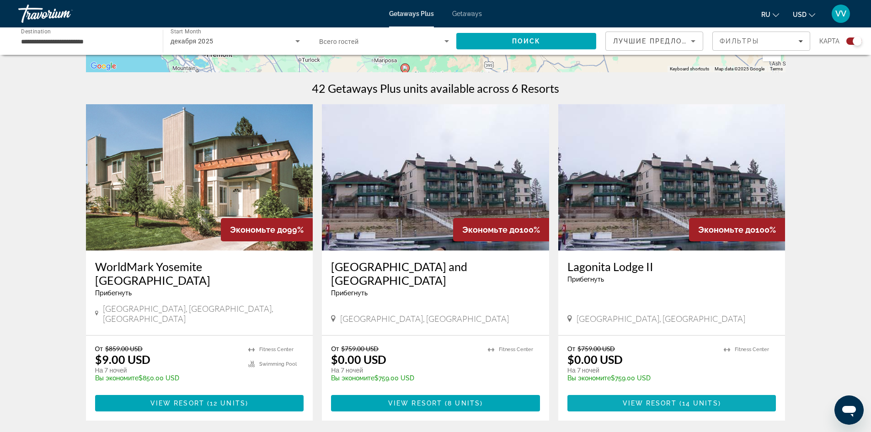
click at [658, 400] on span "View Resort" at bounding box center [650, 403] width 54 height 7
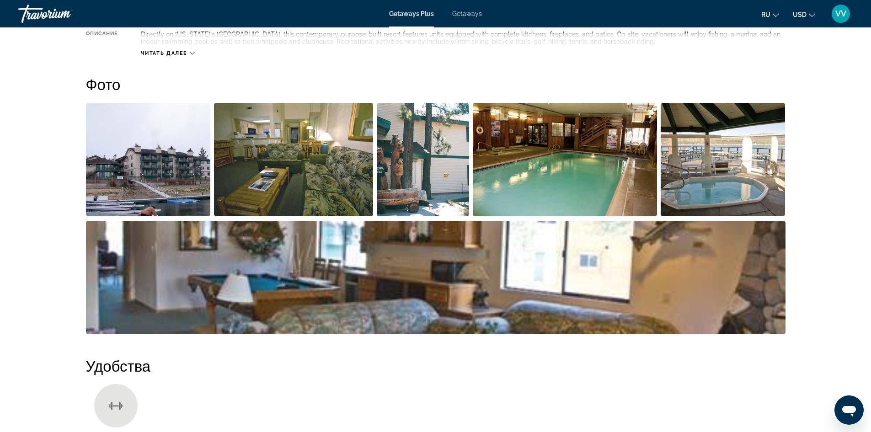
click at [617, 334] on img "Open full-screen image slider" at bounding box center [435, 277] width 699 height 113
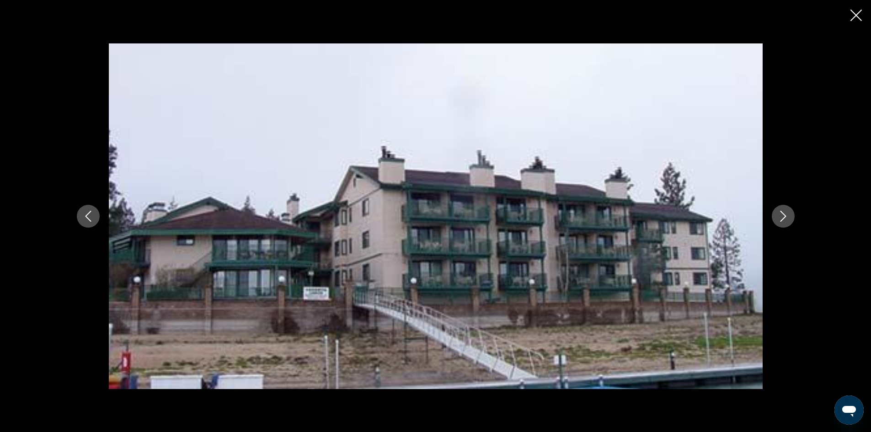
scroll to position [487, 0]
click at [789, 221] on button "Next image" at bounding box center [783, 216] width 23 height 23
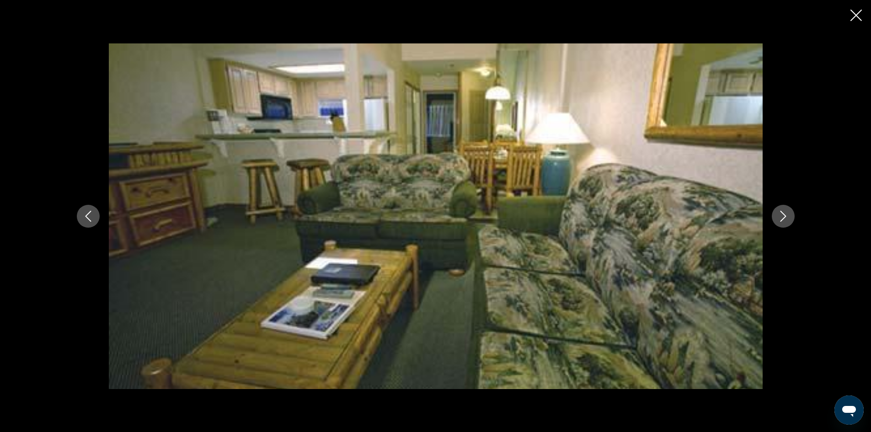
scroll to position [500, 0]
click at [787, 214] on icon "Next image" at bounding box center [783, 216] width 11 height 11
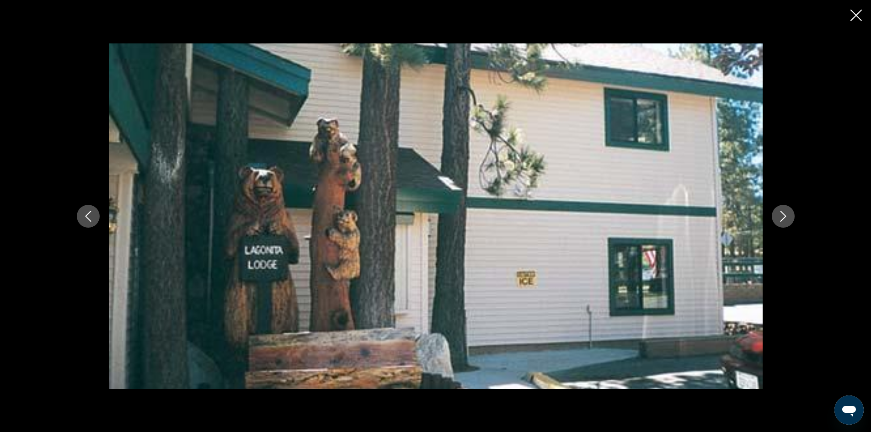
click at [780, 223] on button "Next image" at bounding box center [783, 216] width 23 height 23
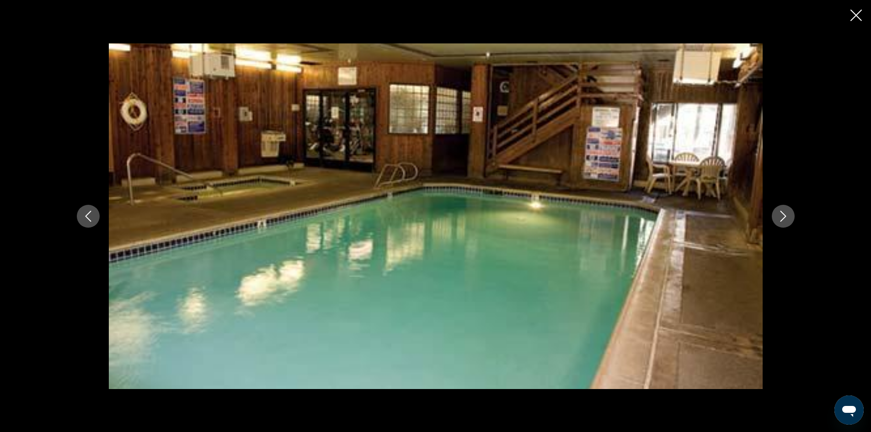
click at [781, 208] on button "Next image" at bounding box center [783, 216] width 23 height 23
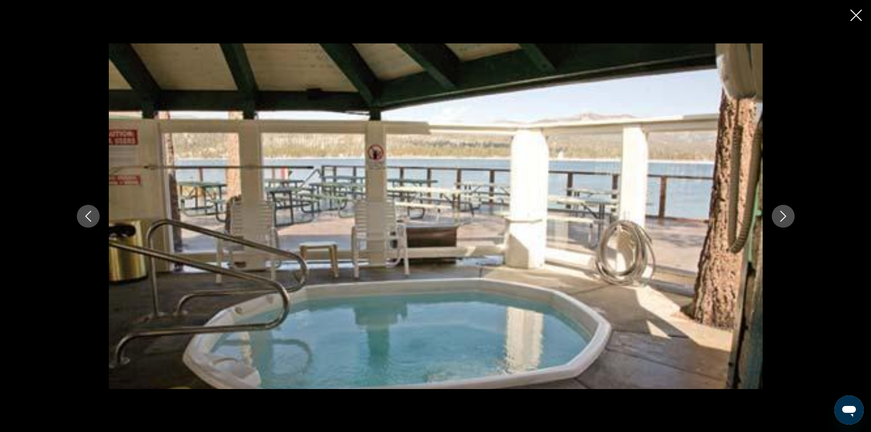
click at [779, 213] on icon "Next image" at bounding box center [783, 216] width 11 height 11
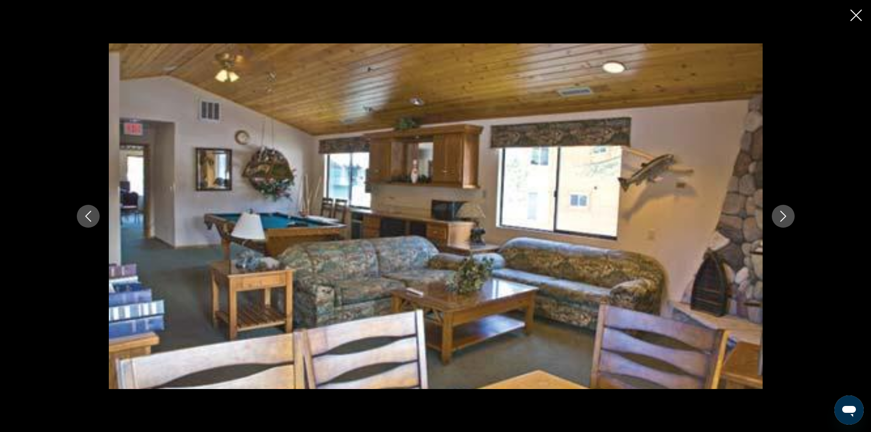
click at [774, 208] on button "Next image" at bounding box center [783, 216] width 23 height 23
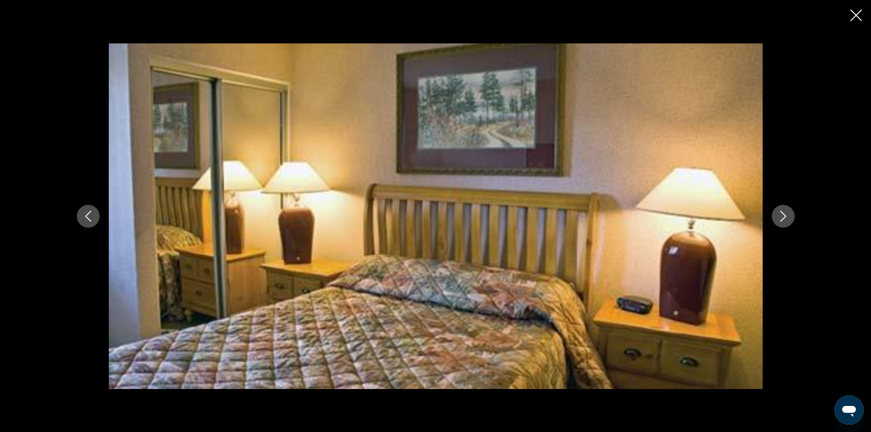
click at [765, 201] on div "prev next" at bounding box center [436, 216] width 736 height 346
click at [779, 210] on button "Next image" at bounding box center [783, 216] width 23 height 23
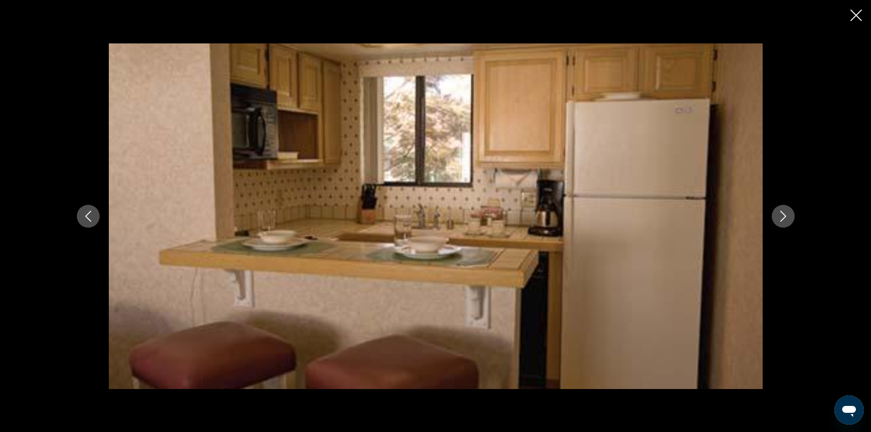
click at [782, 227] on button "Next image" at bounding box center [783, 216] width 23 height 23
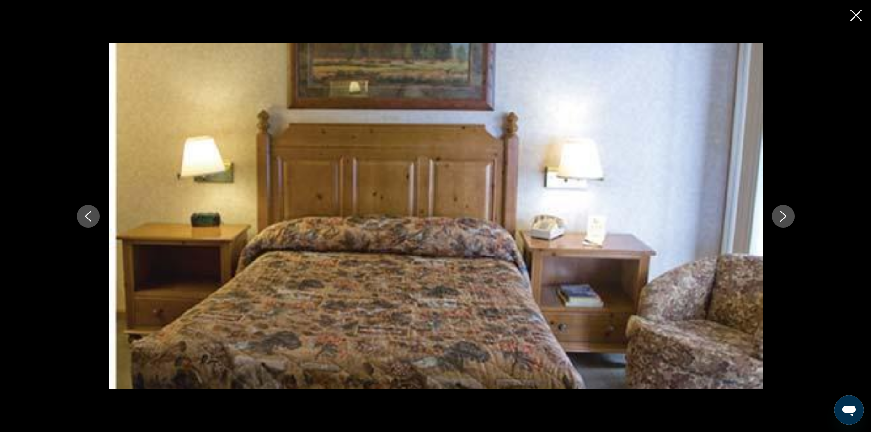
click at [771, 227] on div "prev next" at bounding box center [436, 216] width 736 height 346
click at [857, 20] on icon "Close slideshow" at bounding box center [855, 15] width 11 height 11
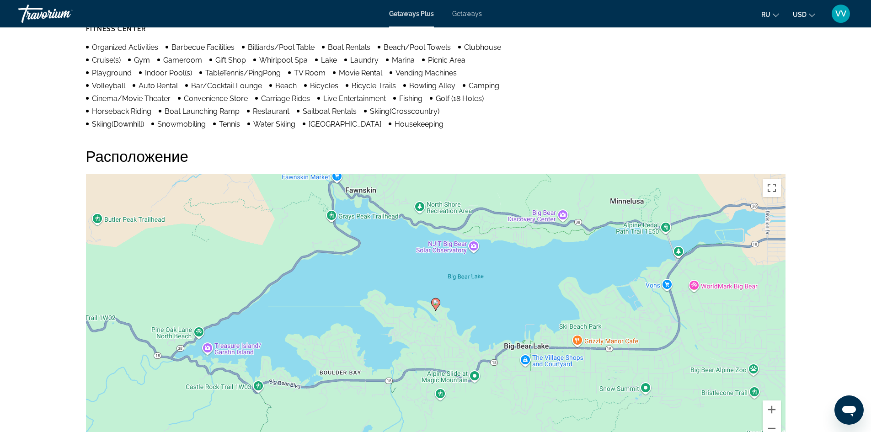
scroll to position [791, 0]
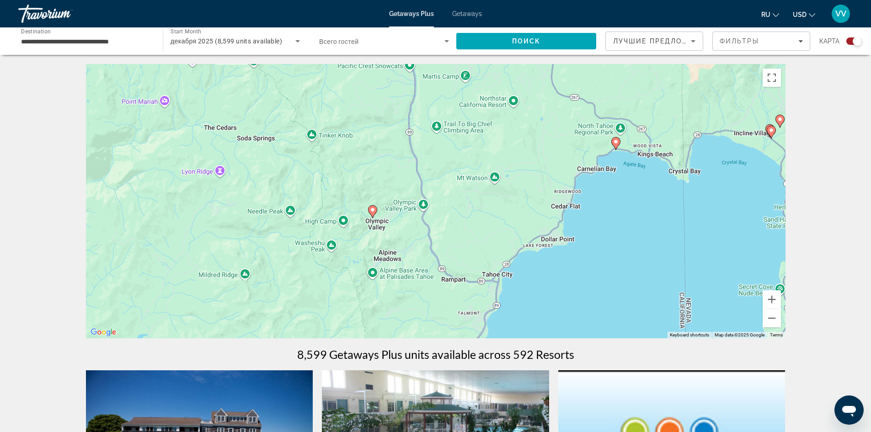
click at [372, 210] on div "To activate drag with keyboard, press Alt + Enter. Once in keyboard drag state,…" at bounding box center [435, 201] width 699 height 274
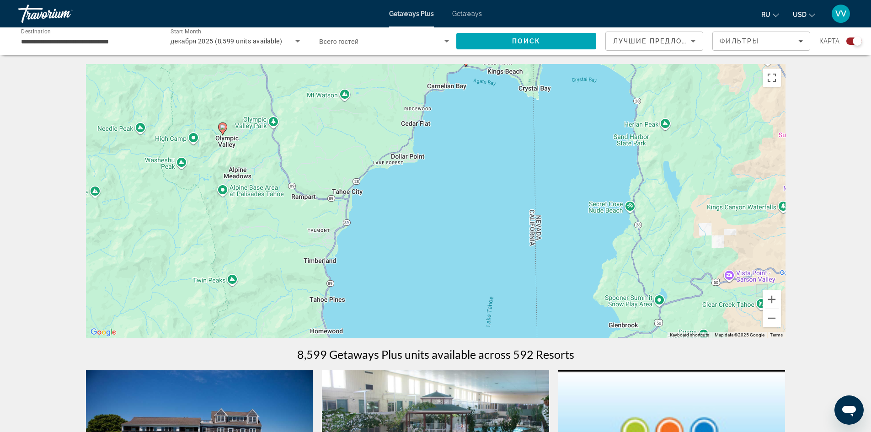
click at [221, 128] on image "Main content" at bounding box center [222, 126] width 5 height 5
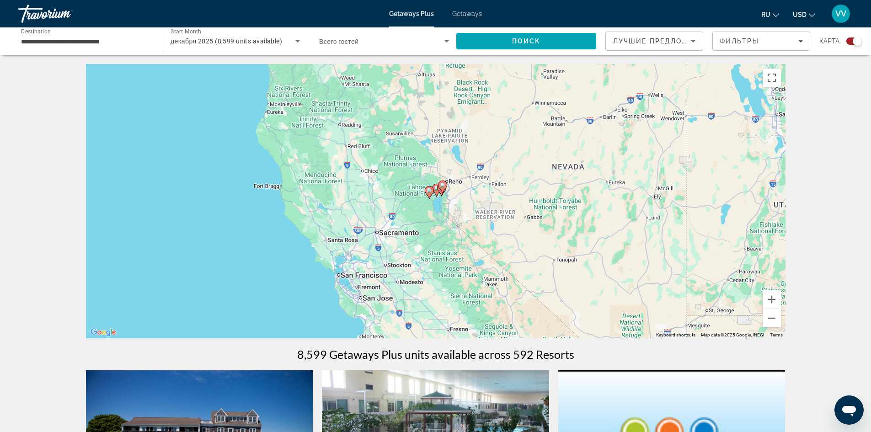
click at [429, 192] on image "Main content" at bounding box center [429, 190] width 5 height 5
type input "**********"
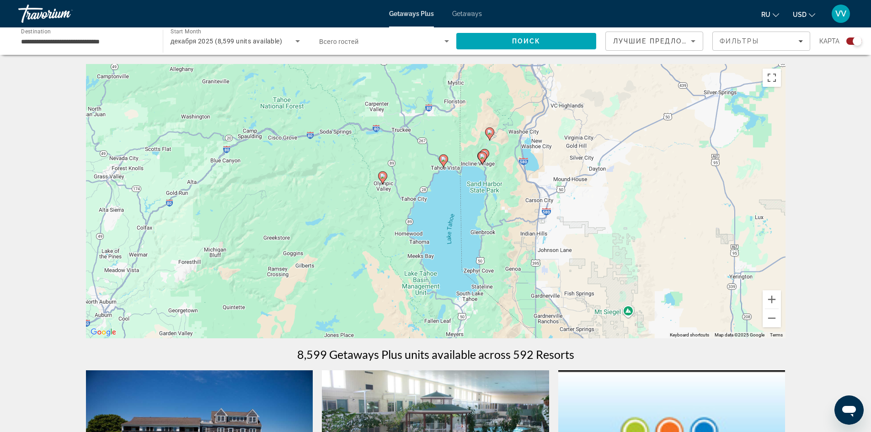
click at [382, 180] on icon "Main content" at bounding box center [382, 178] width 8 height 12
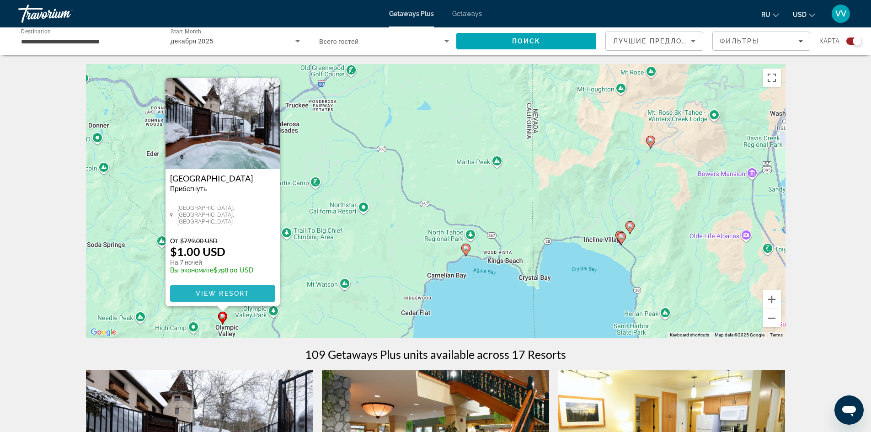
click at [223, 295] on span "View Resort" at bounding box center [222, 293] width 54 height 7
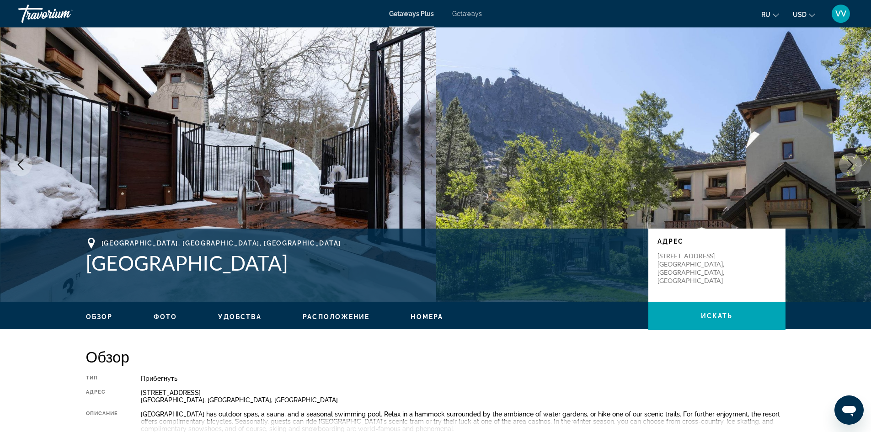
click at [852, 162] on icon "Next image" at bounding box center [850, 164] width 11 height 11
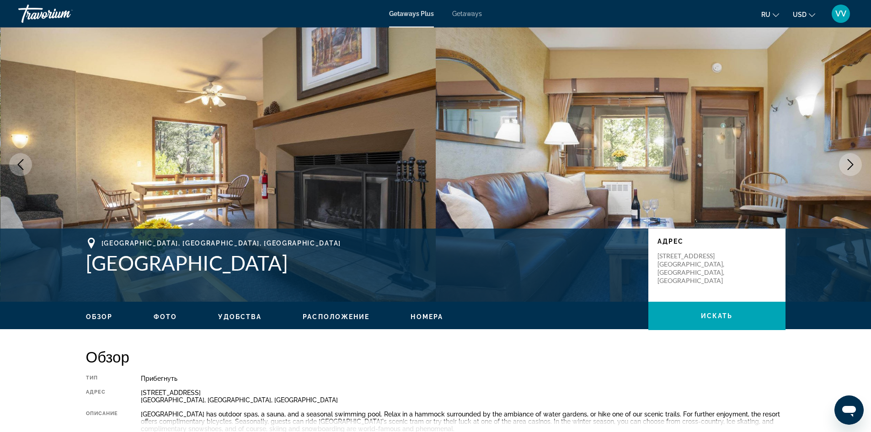
click at [852, 162] on icon "Next image" at bounding box center [850, 164] width 11 height 11
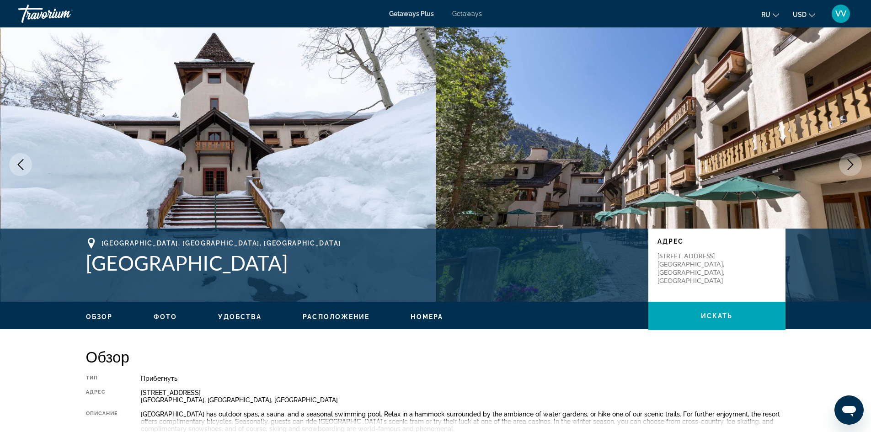
click at [852, 162] on icon "Next image" at bounding box center [850, 164] width 11 height 11
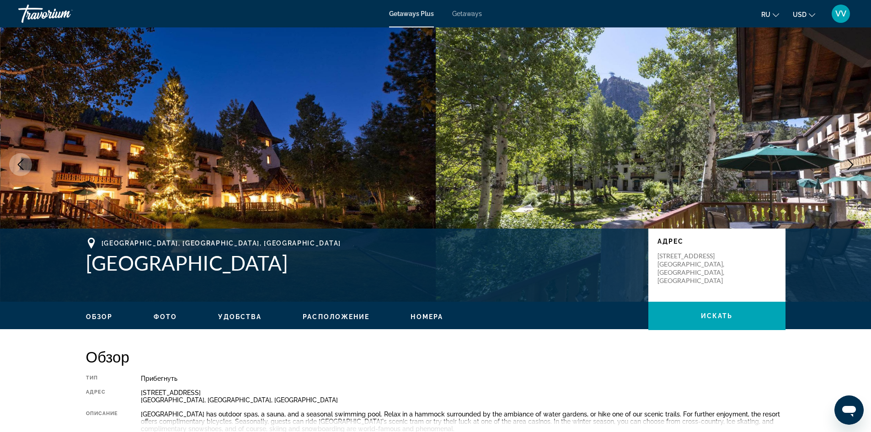
click at [852, 162] on icon "Next image" at bounding box center [850, 164] width 11 height 11
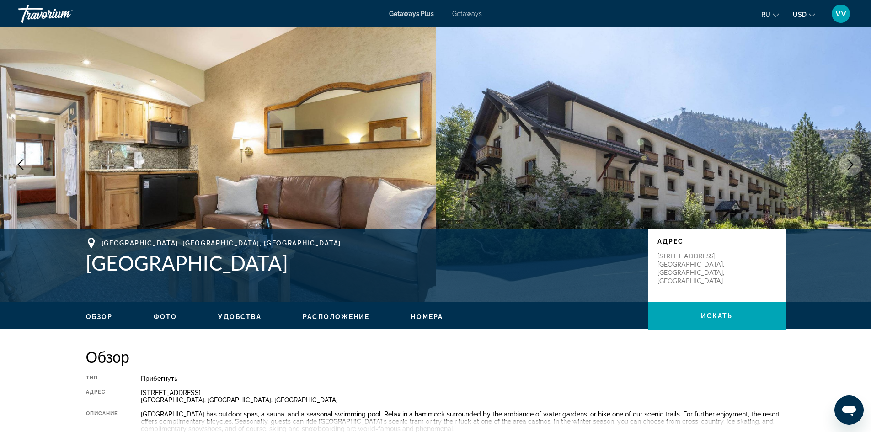
click at [852, 162] on icon "Next image" at bounding box center [850, 164] width 11 height 11
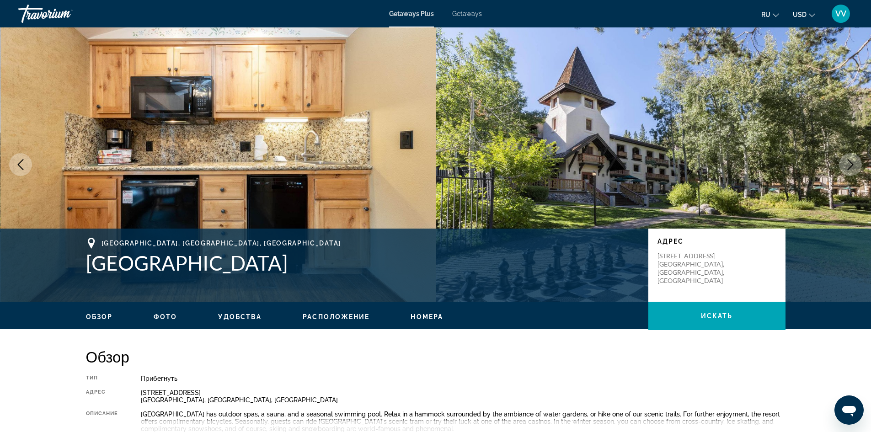
click at [852, 162] on icon "Next image" at bounding box center [850, 164] width 11 height 11
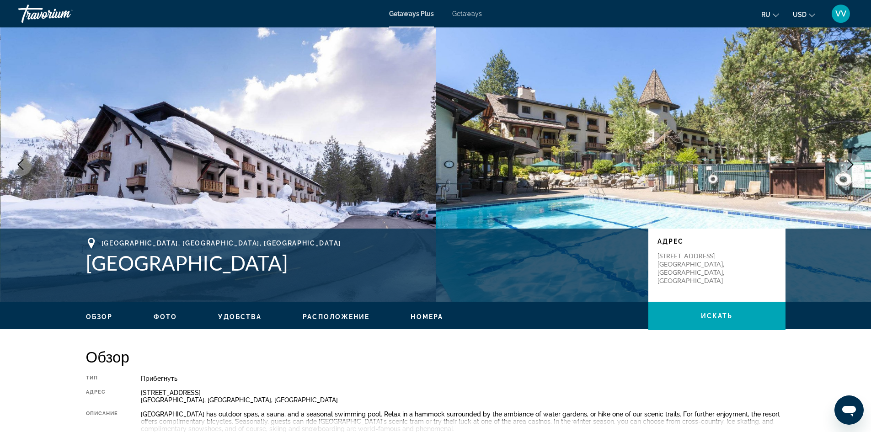
click at [852, 162] on icon "Next image" at bounding box center [850, 164] width 11 height 11
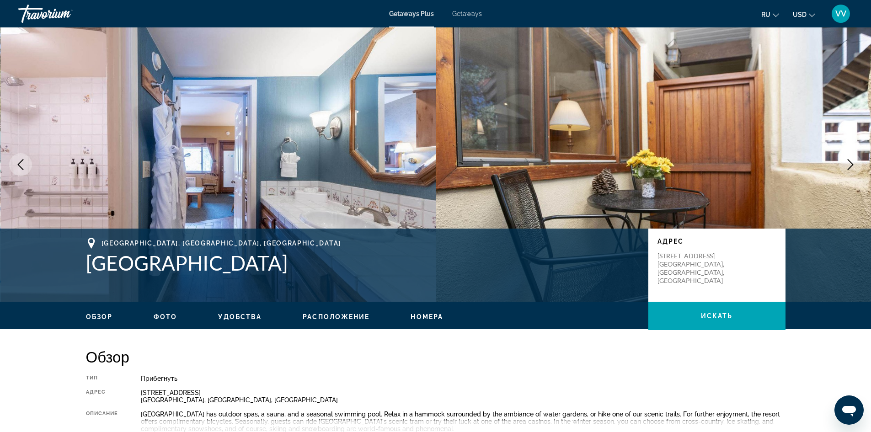
click at [852, 162] on icon "Next image" at bounding box center [850, 164] width 11 height 11
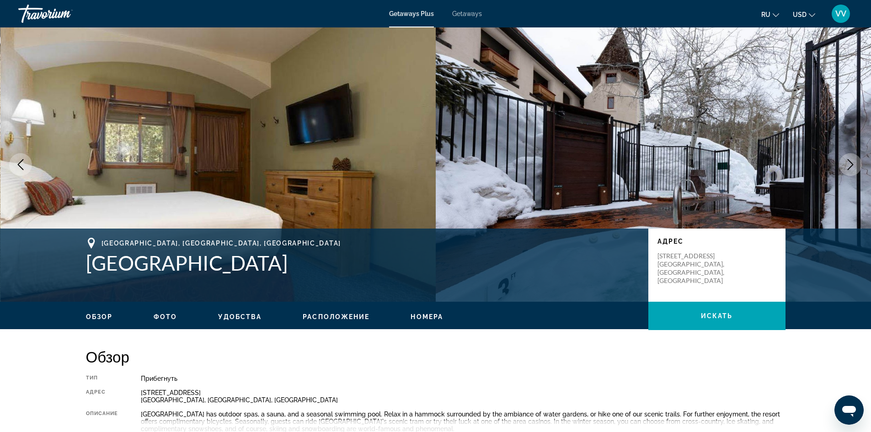
click at [852, 162] on icon "Next image" at bounding box center [850, 164] width 11 height 11
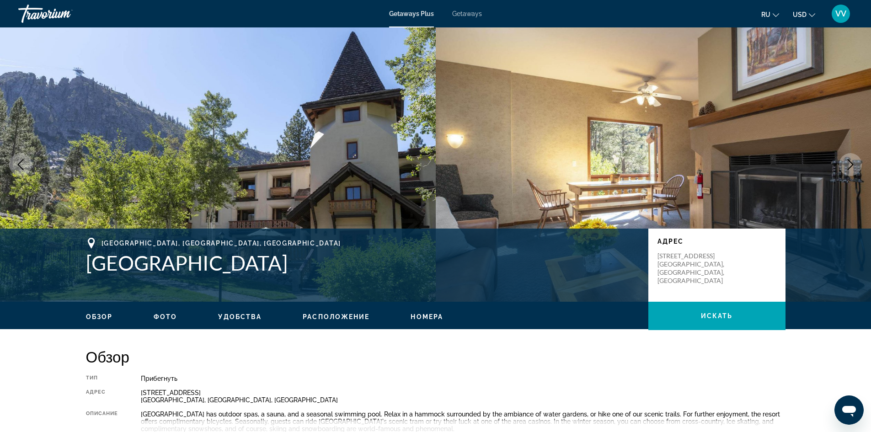
click at [852, 162] on icon "Next image" at bounding box center [850, 164] width 11 height 11
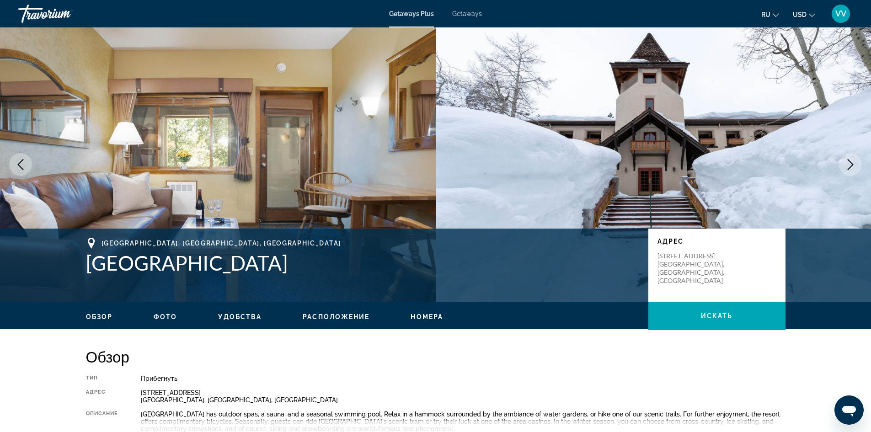
click at [852, 162] on icon "Next image" at bounding box center [850, 164] width 11 height 11
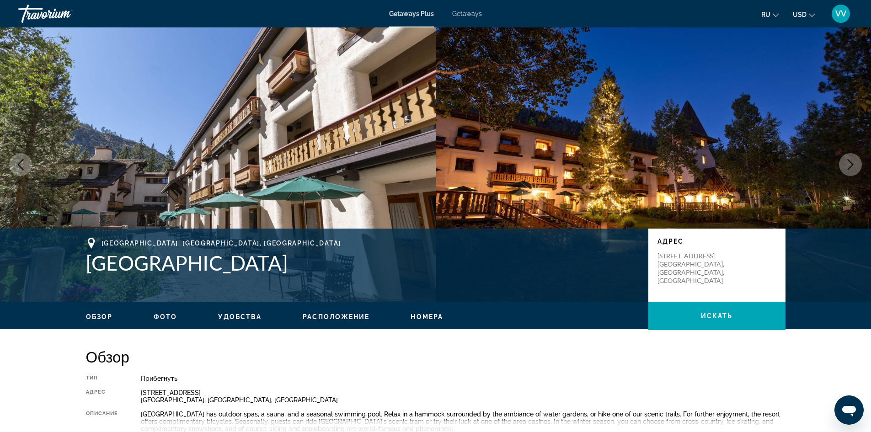
click at [856, 152] on img "Main content" at bounding box center [654, 164] width 436 height 274
click at [850, 177] on img "Main content" at bounding box center [654, 164] width 436 height 274
click at [853, 170] on button "Next image" at bounding box center [850, 164] width 23 height 23
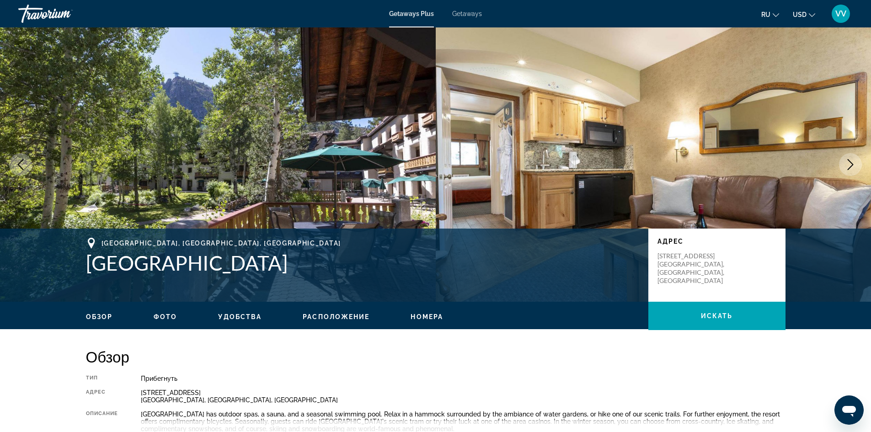
click at [853, 170] on button "Next image" at bounding box center [850, 164] width 23 height 23
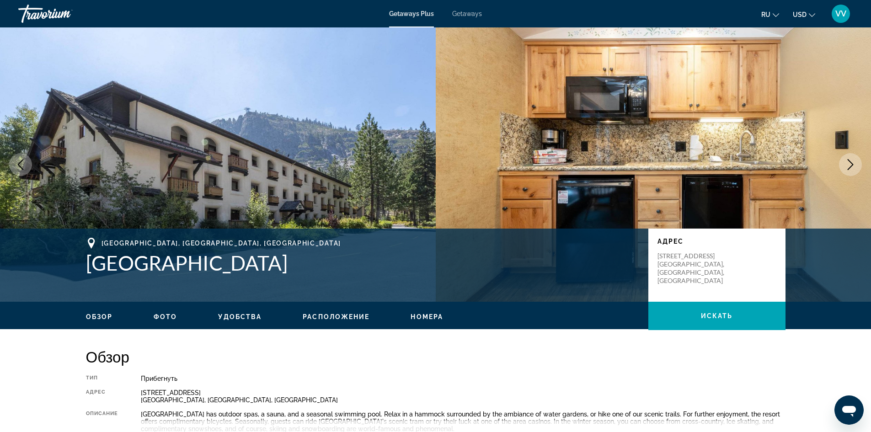
click at [853, 170] on button "Next image" at bounding box center [850, 164] width 23 height 23
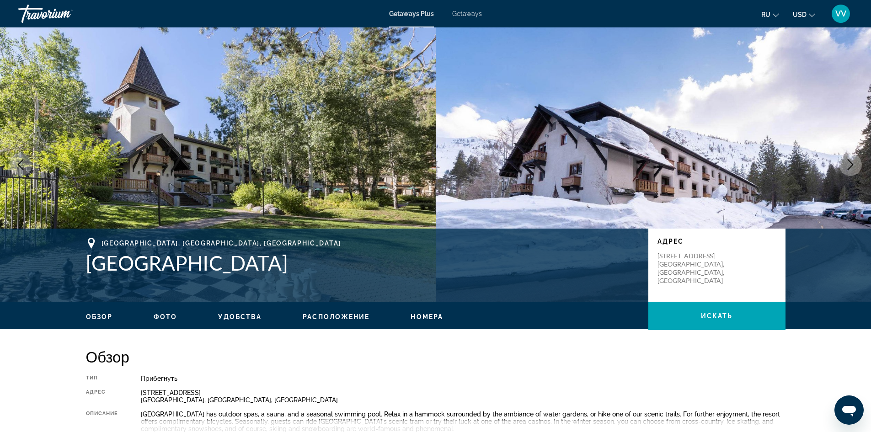
click at [853, 170] on button "Next image" at bounding box center [850, 164] width 23 height 23
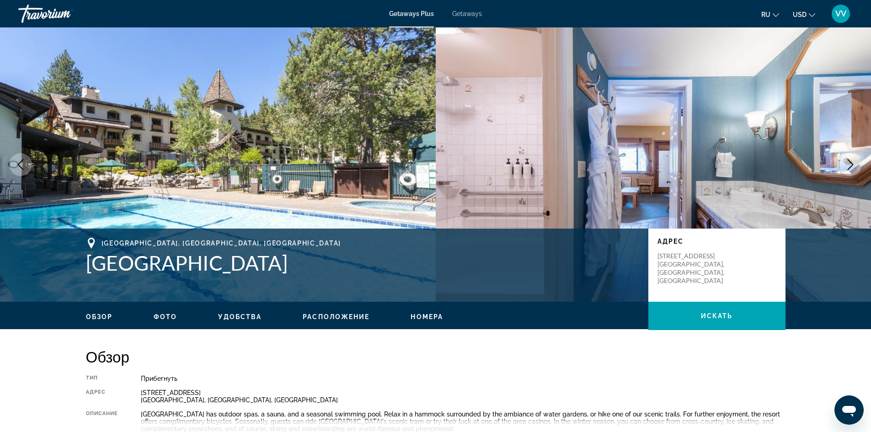
click at [853, 170] on button "Next image" at bounding box center [850, 164] width 23 height 23
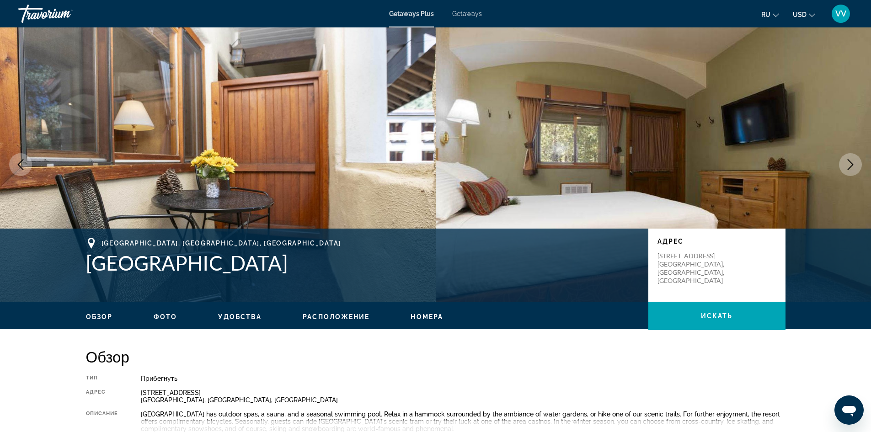
click at [27, 169] on button "Previous image" at bounding box center [20, 164] width 23 height 23
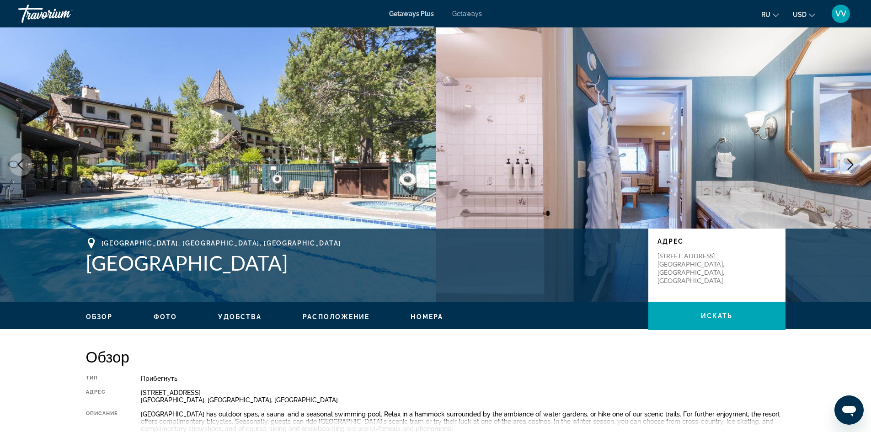
click at [857, 162] on button "Next image" at bounding box center [850, 164] width 23 height 23
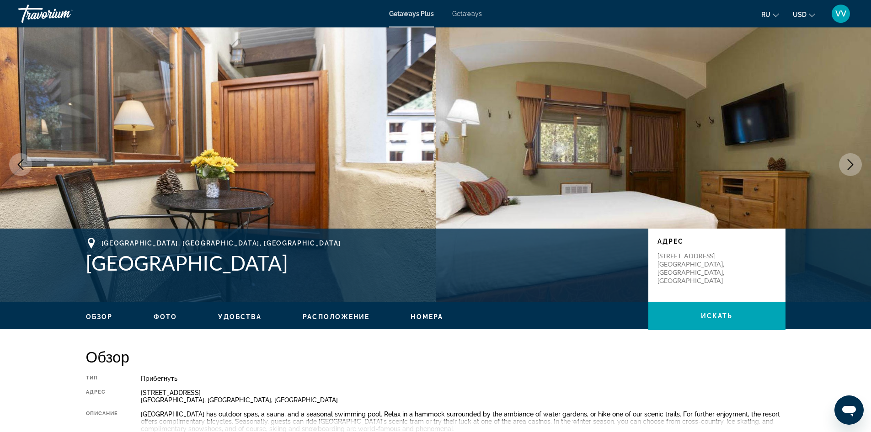
click at [857, 162] on button "Next image" at bounding box center [850, 164] width 23 height 23
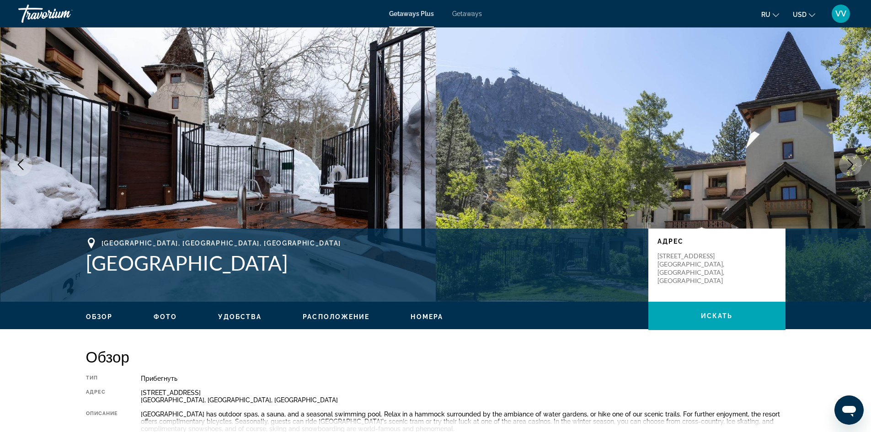
click at [857, 162] on button "Next image" at bounding box center [850, 164] width 23 height 23
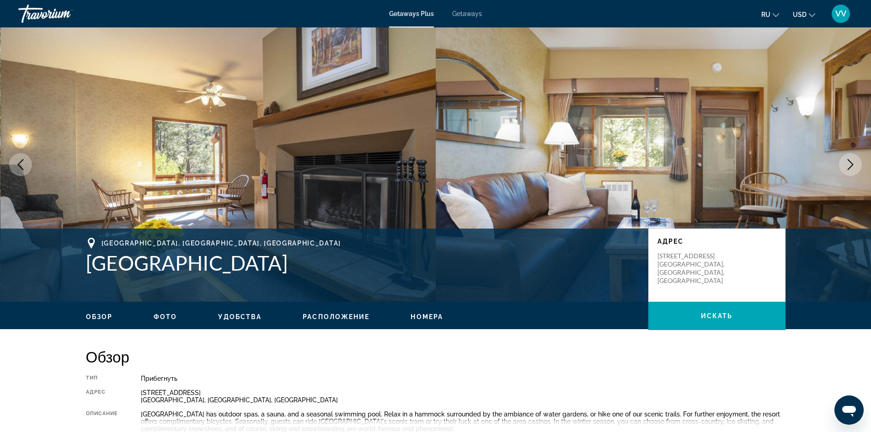
click at [857, 162] on button "Next image" at bounding box center [850, 164] width 23 height 23
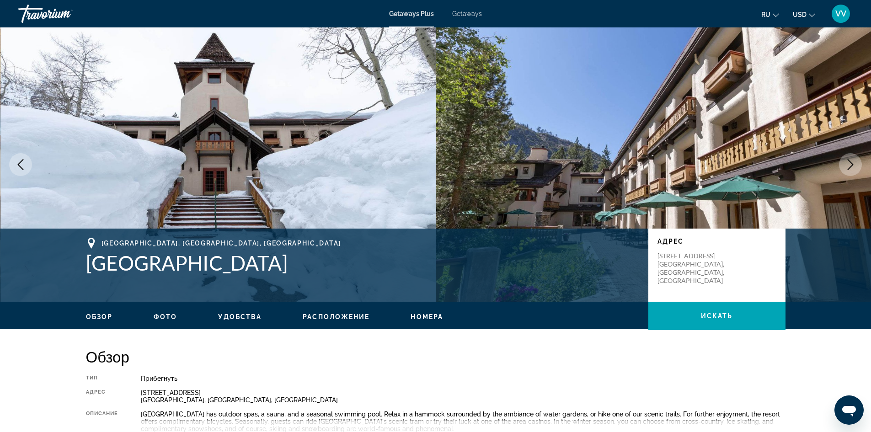
click at [857, 162] on button "Next image" at bounding box center [850, 164] width 23 height 23
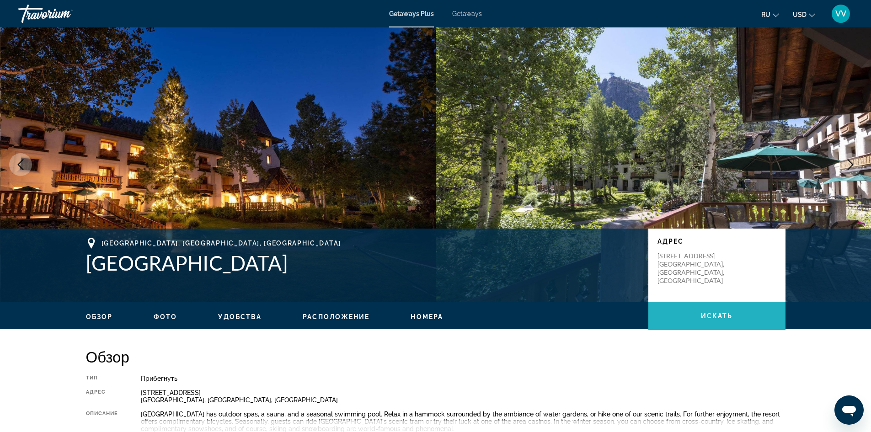
click at [754, 317] on span "Main content" at bounding box center [716, 316] width 137 height 22
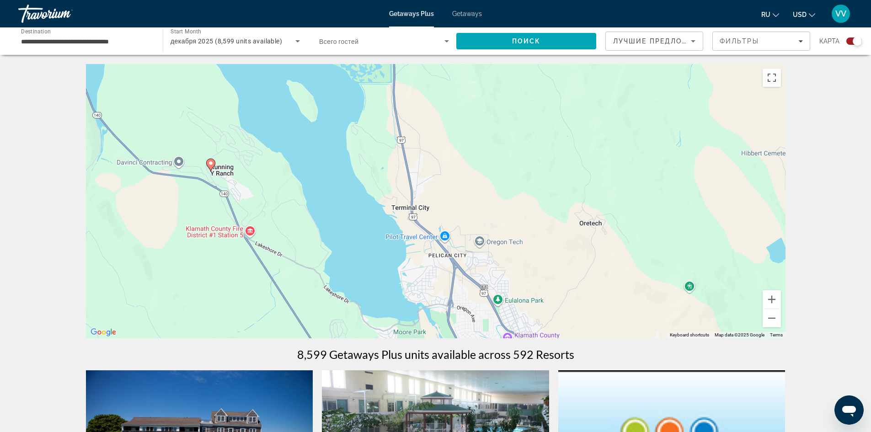
click at [211, 166] on icon "Main content" at bounding box center [210, 165] width 8 height 12
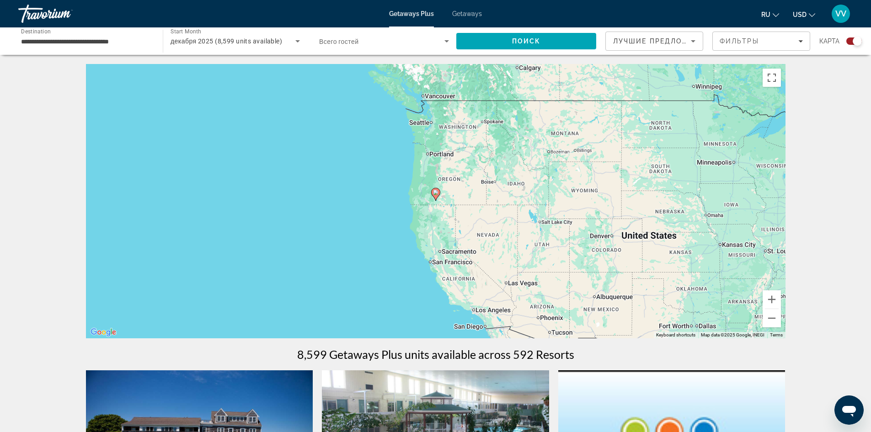
click at [436, 192] on image "Main content" at bounding box center [435, 192] width 5 height 5
type input "**********"
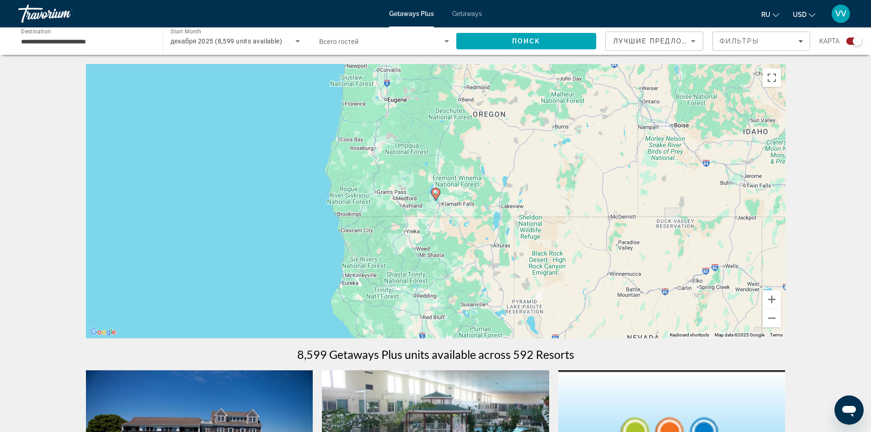
click at [436, 192] on image "Main content" at bounding box center [435, 192] width 5 height 5
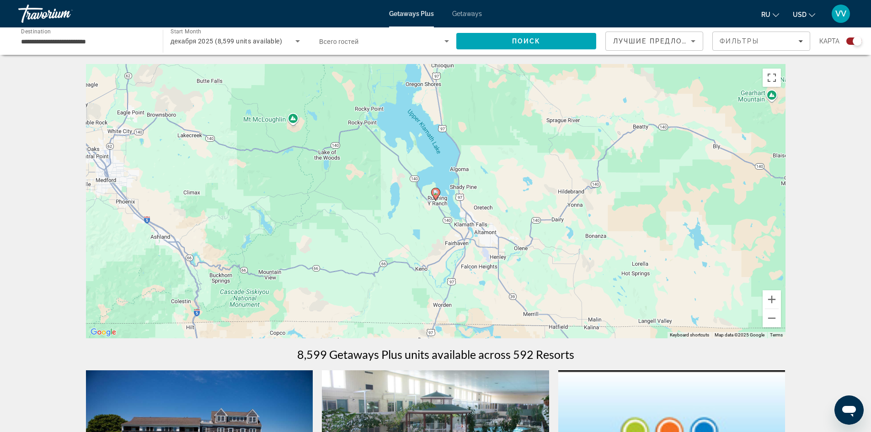
click at [436, 192] on image "Main content" at bounding box center [435, 192] width 5 height 5
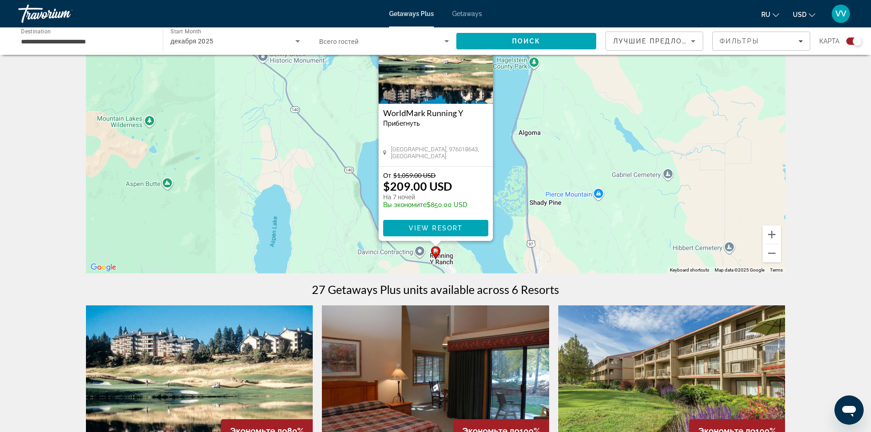
scroll to position [11, 0]
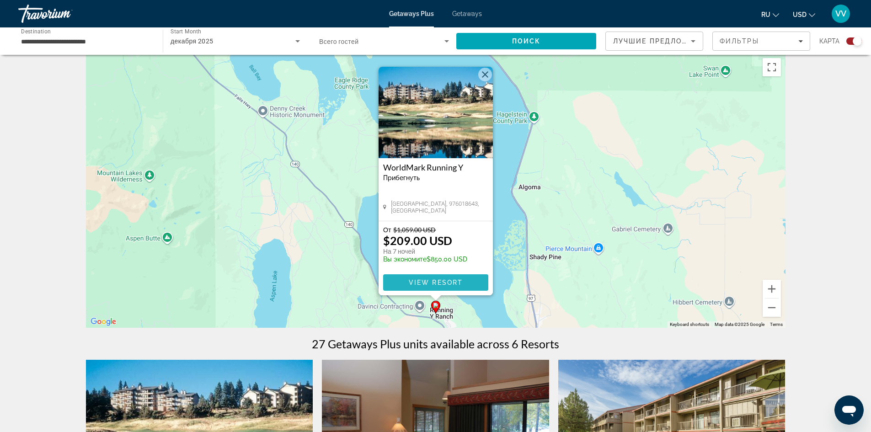
click at [426, 281] on span "View Resort" at bounding box center [435, 282] width 54 height 7
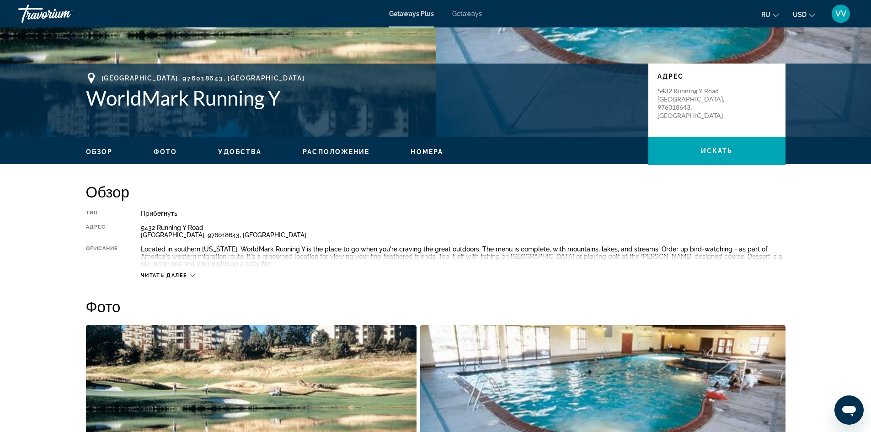
scroll to position [165, 0]
click at [183, 272] on div "Читать далее" at bounding box center [463, 266] width 644 height 25
click at [187, 275] on span "Читать далее" at bounding box center [164, 276] width 47 height 6
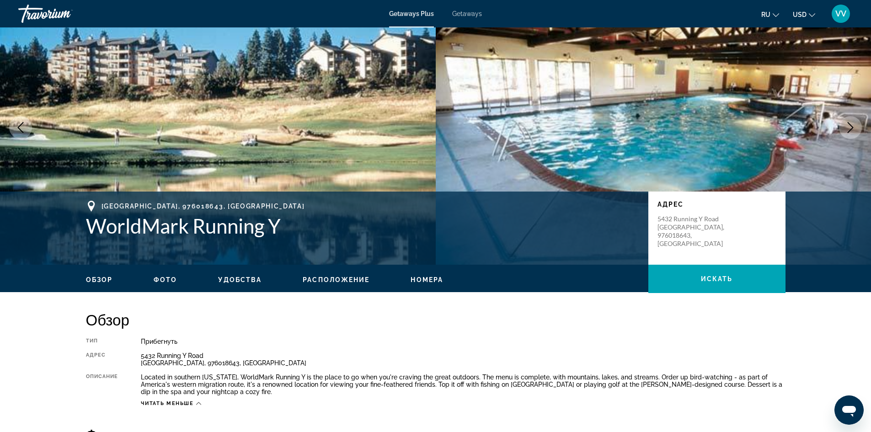
scroll to position [0, 0]
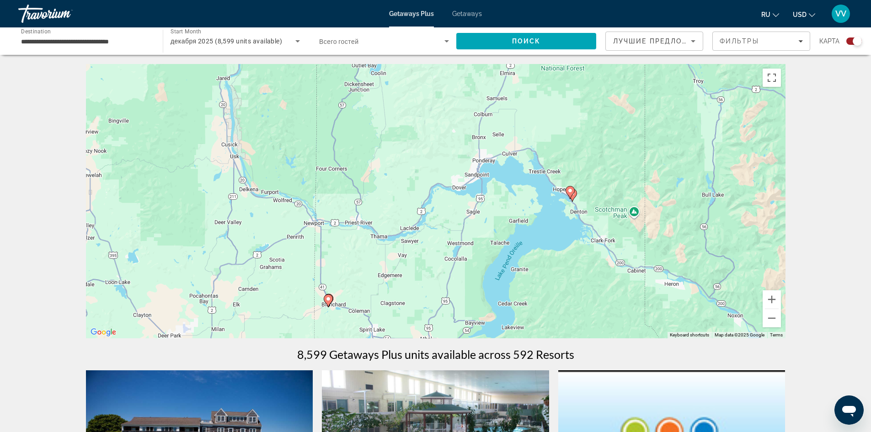
click at [589, 194] on div "To activate drag with keyboard, press Alt + Enter. Once in keyboard drag state,…" at bounding box center [435, 201] width 699 height 274
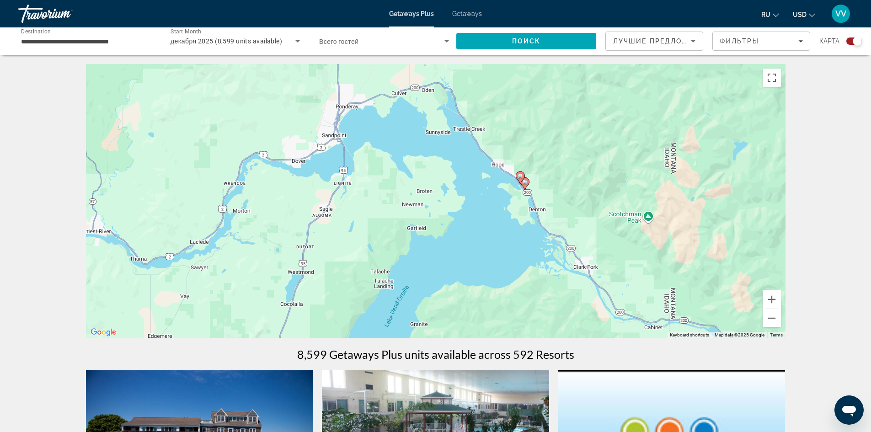
click at [518, 176] on image "Main content" at bounding box center [519, 175] width 5 height 5
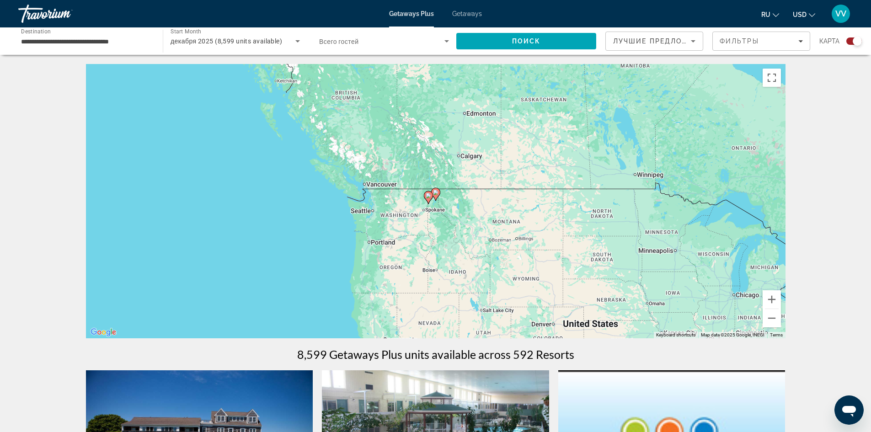
click at [437, 192] on image "Main content" at bounding box center [435, 192] width 5 height 5
type input "**********"
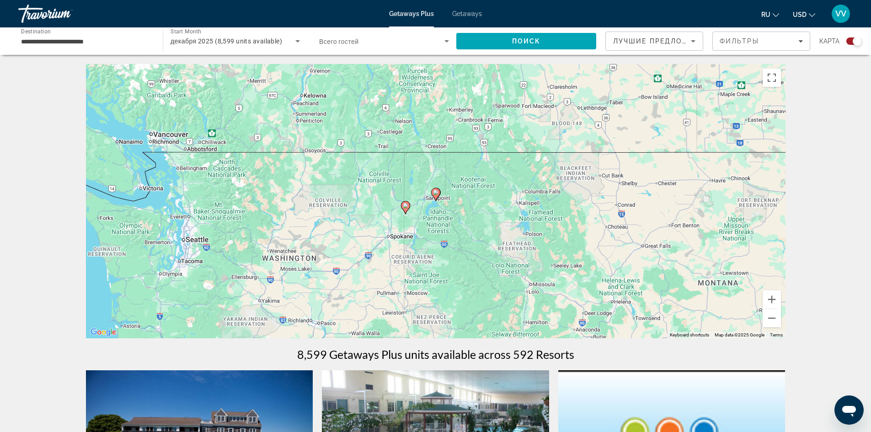
click at [437, 192] on image "Main content" at bounding box center [435, 192] width 5 height 5
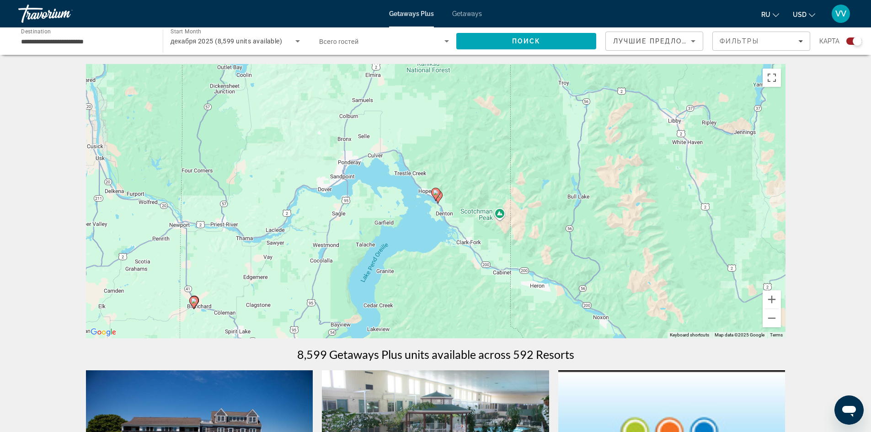
click at [437, 192] on image "Main content" at bounding box center [435, 192] width 5 height 5
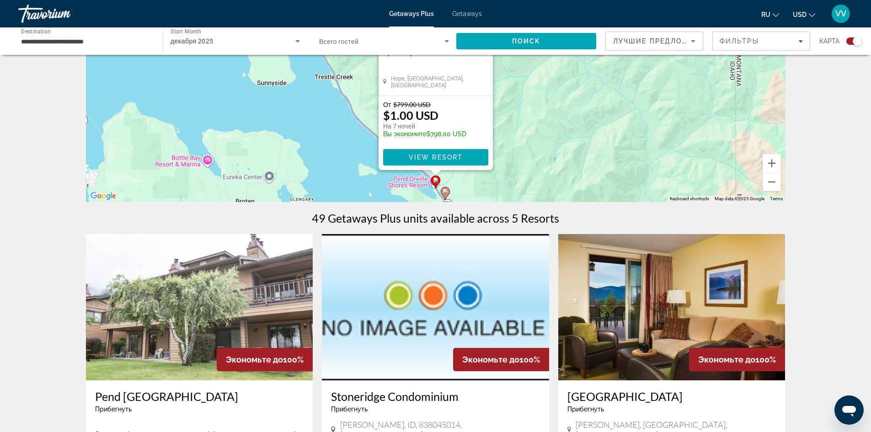
scroll to position [144, 0]
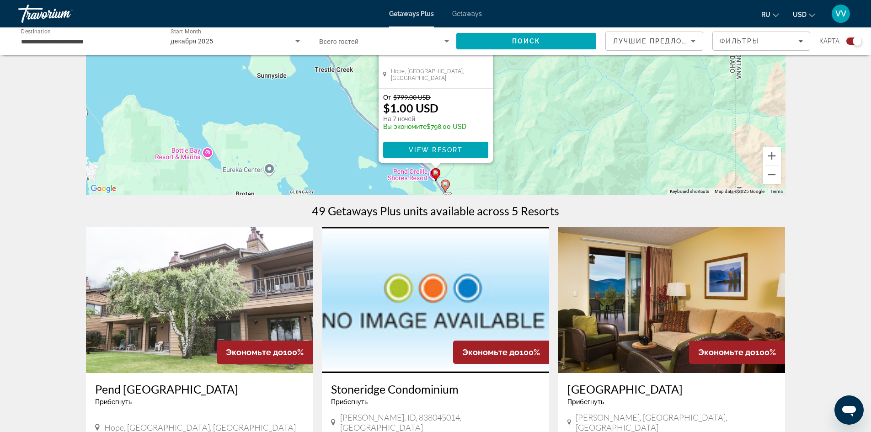
click at [444, 185] on image "Main content" at bounding box center [445, 183] width 5 height 5
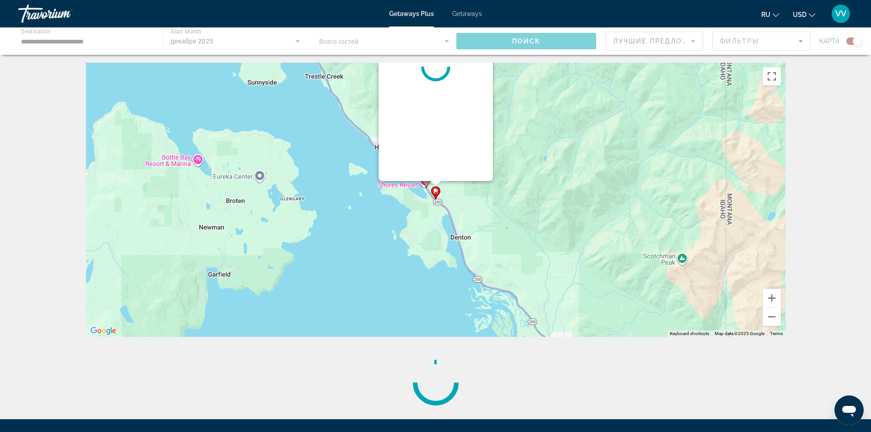
scroll to position [0, 0]
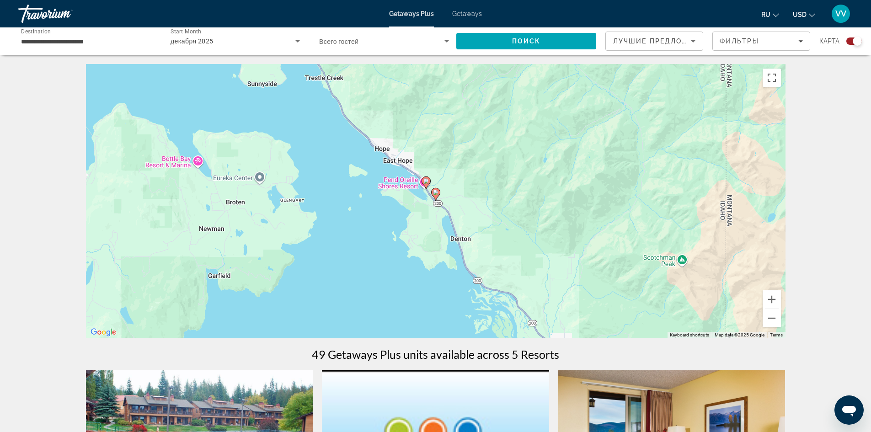
click at [436, 192] on image "Main content" at bounding box center [435, 192] width 5 height 5
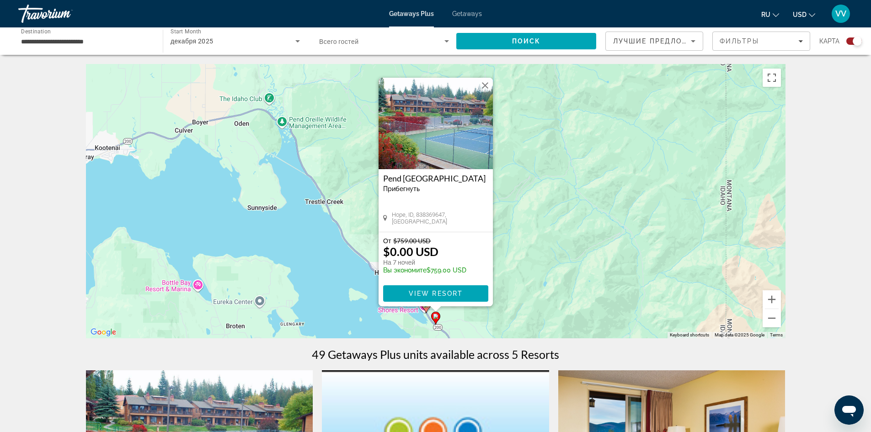
click at [488, 82] on button "Close" at bounding box center [485, 86] width 14 height 14
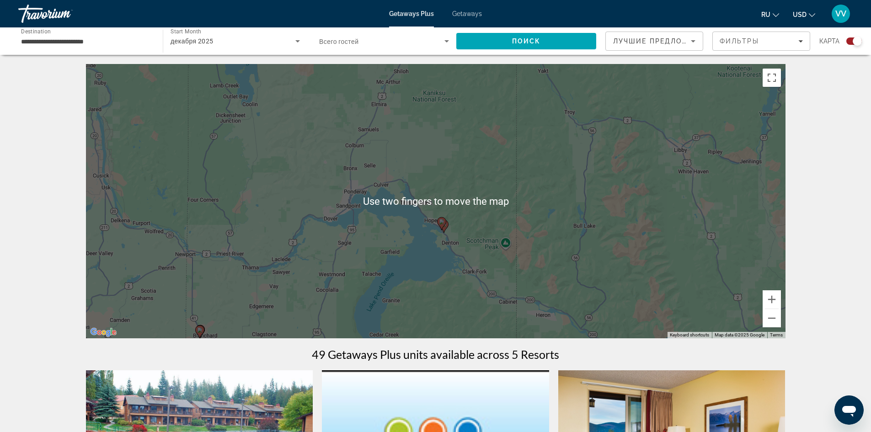
click at [342, 263] on div "To activate drag with keyboard, press Alt + Enter. Once in keyboard drag state,…" at bounding box center [435, 201] width 699 height 274
